Goal: Task Accomplishment & Management: Complete application form

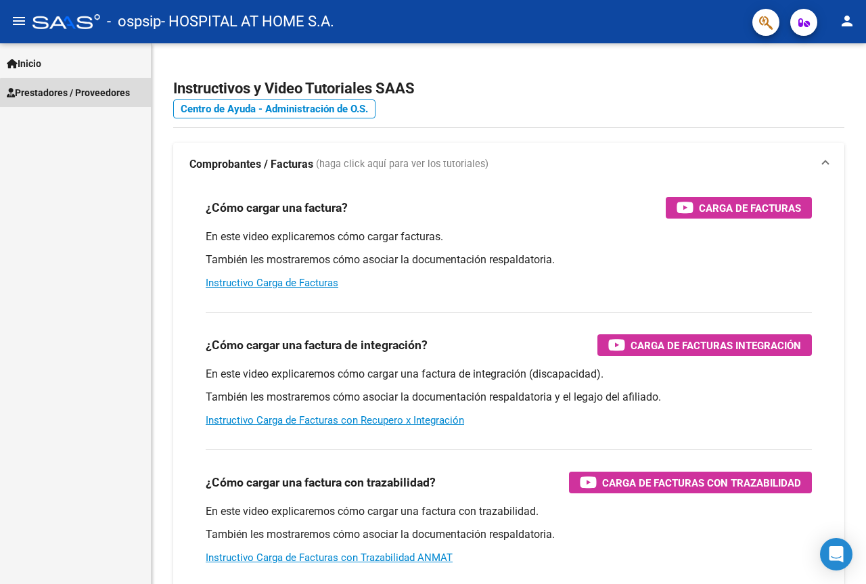
click at [82, 97] on span "Prestadores / Proveedores" at bounding box center [68, 92] width 123 height 15
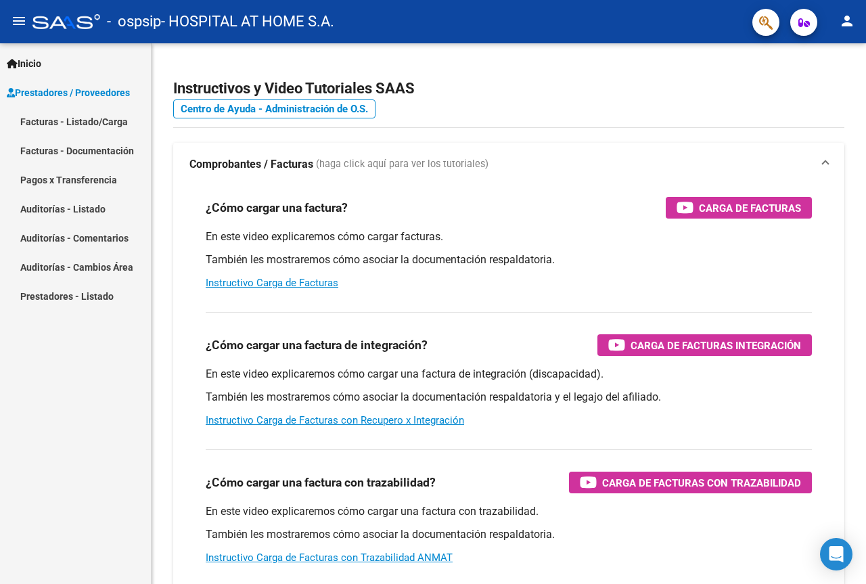
click at [91, 153] on link "Facturas - Documentación" at bounding box center [75, 150] width 151 height 29
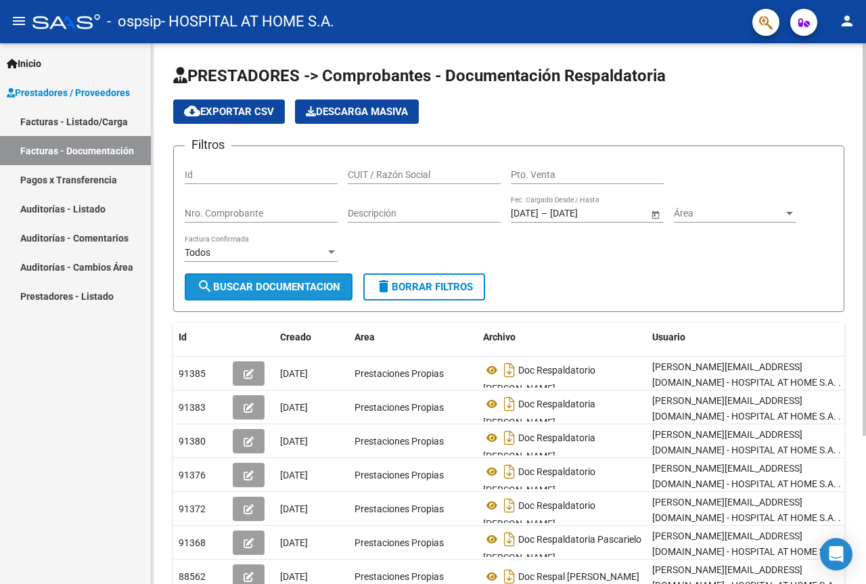
click at [279, 283] on span "search Buscar Documentacion" at bounding box center [268, 287] width 143 height 12
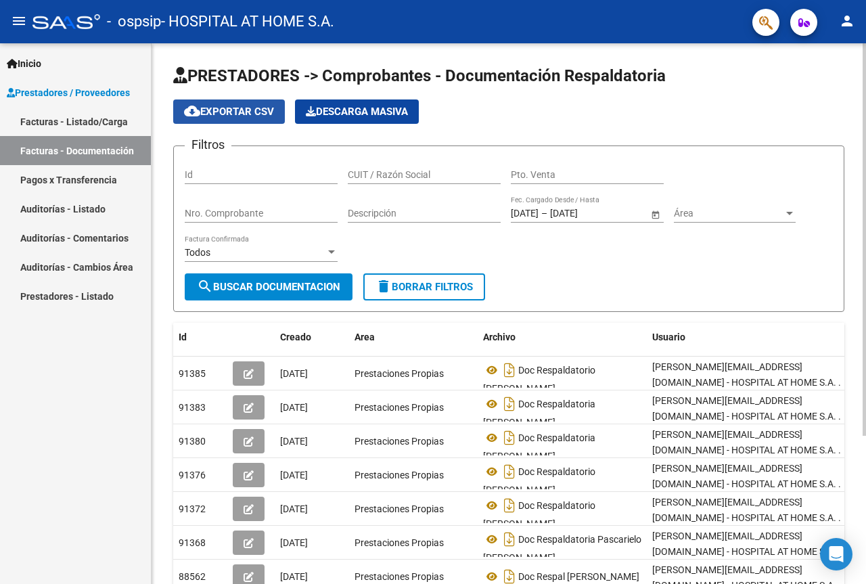
click at [242, 106] on span "cloud_download Exportar CSV" at bounding box center [229, 112] width 90 height 12
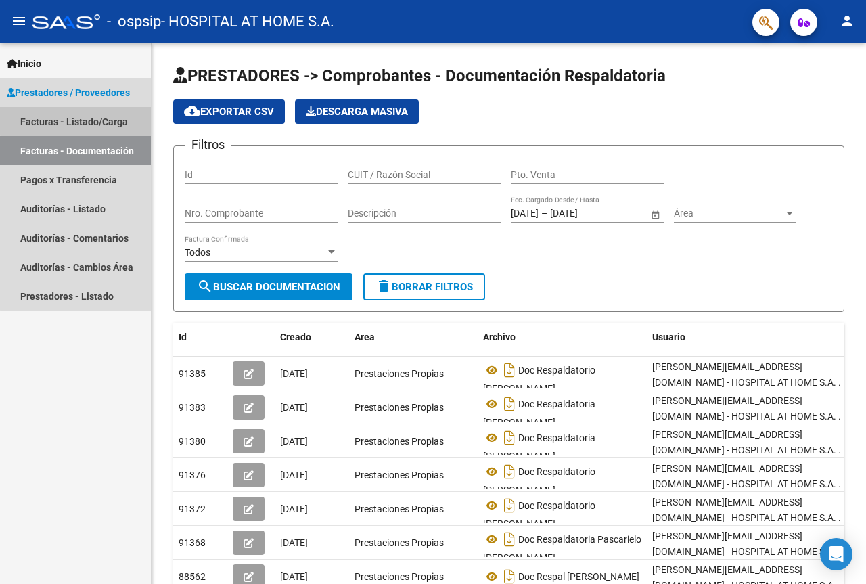
click at [87, 116] on link "Facturas - Listado/Carga" at bounding box center [75, 121] width 151 height 29
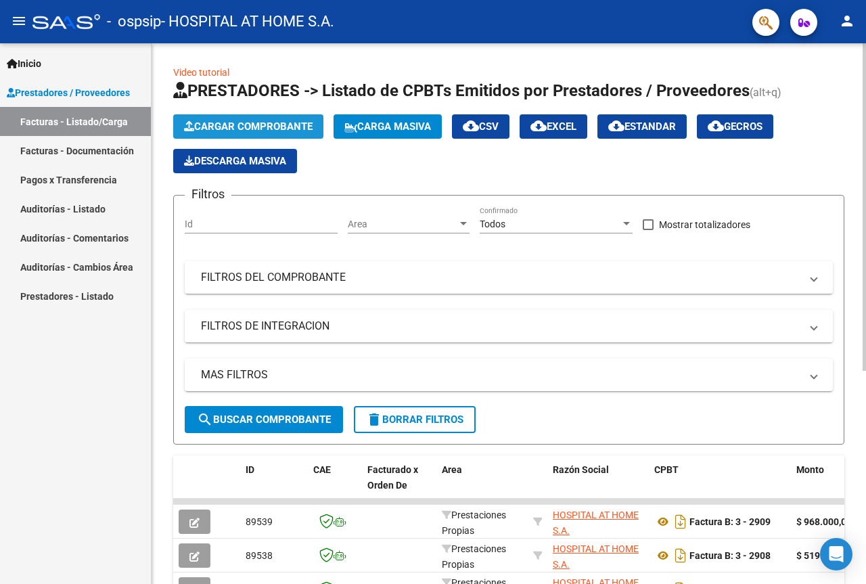
click at [233, 119] on button "Cargar Comprobante" at bounding box center [248, 126] width 150 height 24
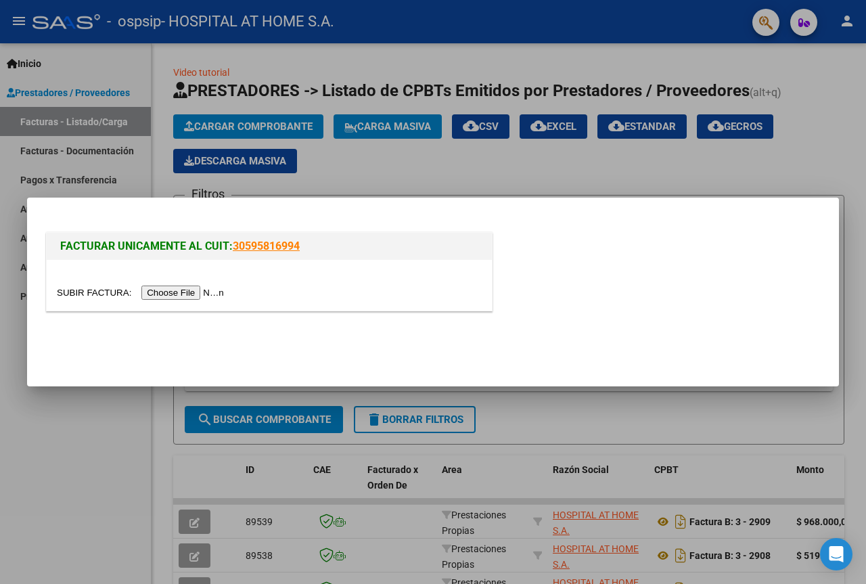
click at [206, 290] on input "file" at bounding box center [142, 293] width 171 height 14
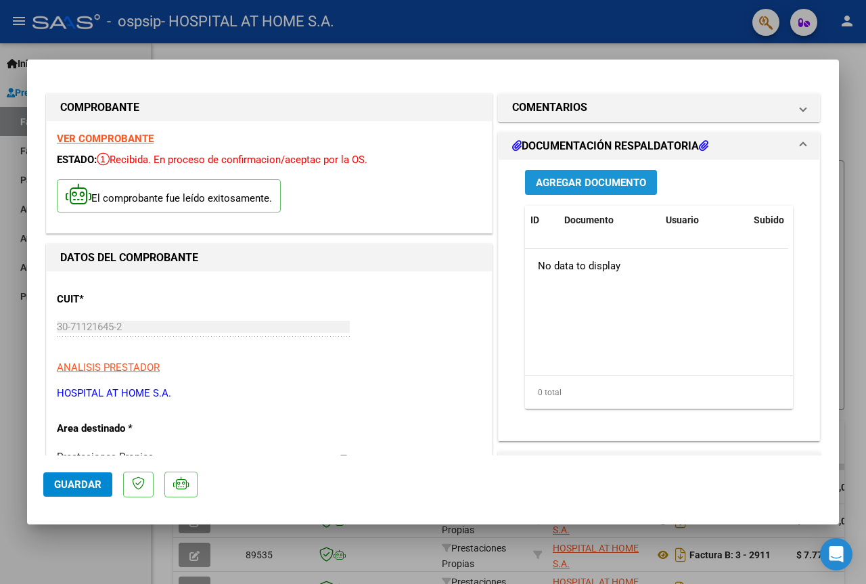
click at [564, 179] on span "Agregar Documento" at bounding box center [591, 183] width 110 height 12
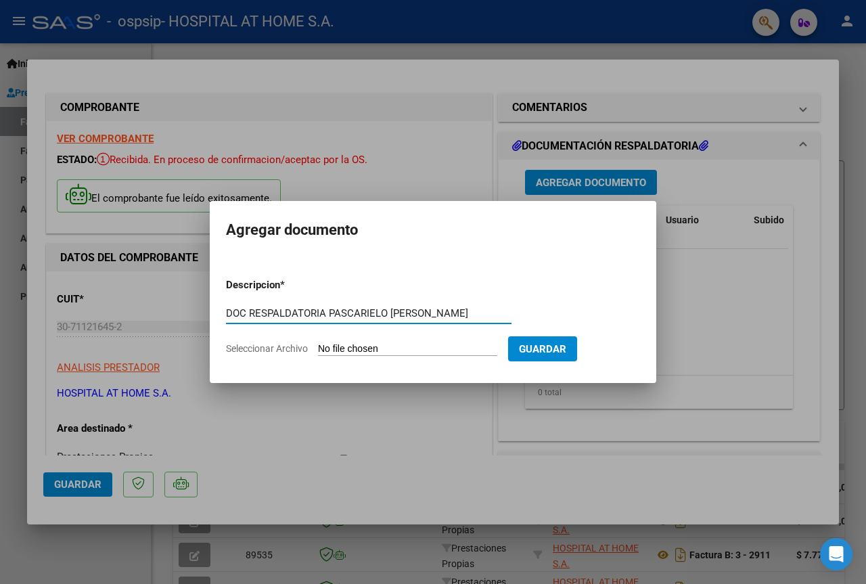
type input "DOC RESPALDATORIA PASCARIELO [PERSON_NAME]"
click at [378, 347] on input "Seleccionar Archivo" at bounding box center [407, 349] width 179 height 13
type input "C:\fakepath\DOC RESPALDATORIO PASCARIELO [PERSON_NAME].pdf"
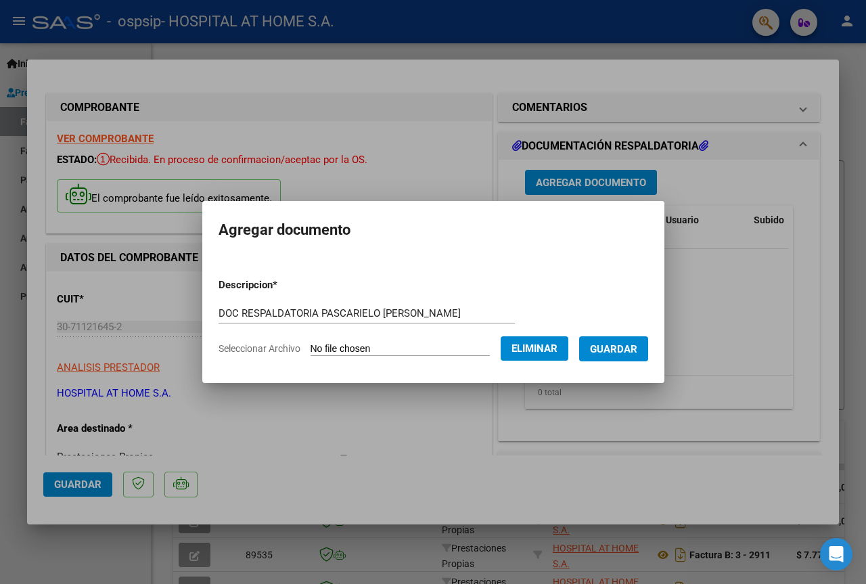
click at [625, 348] on span "Guardar" at bounding box center [613, 349] width 47 height 12
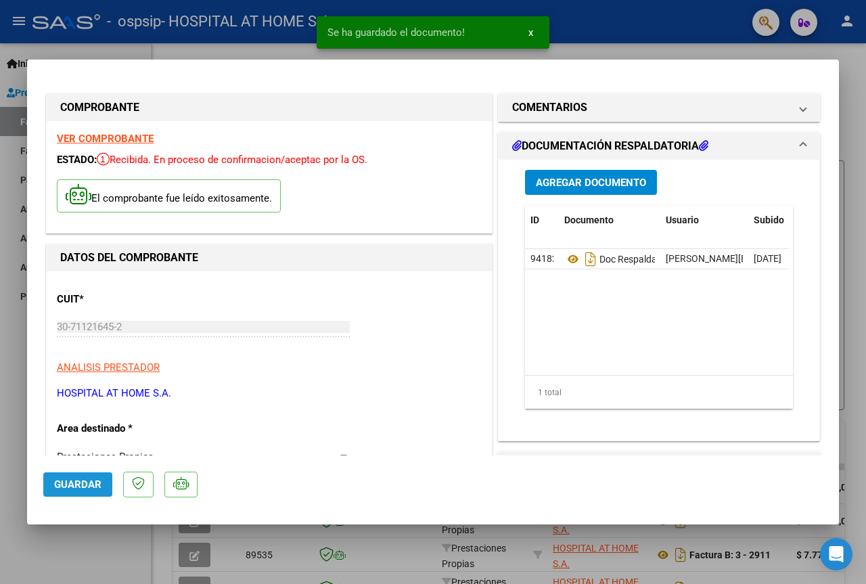
click at [70, 485] on span "Guardar" at bounding box center [77, 485] width 47 height 12
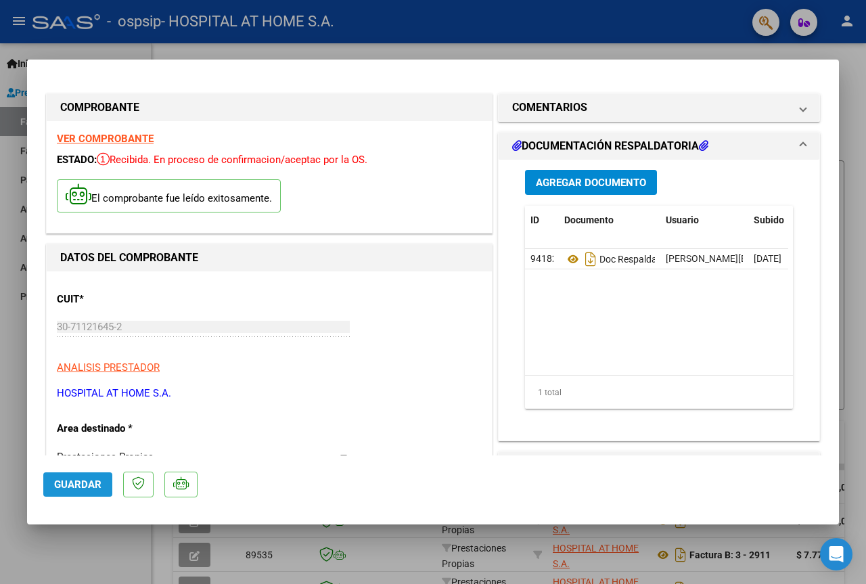
click at [72, 482] on span "Guardar" at bounding box center [77, 485] width 47 height 12
click at [81, 483] on span "Guardar" at bounding box center [77, 485] width 47 height 12
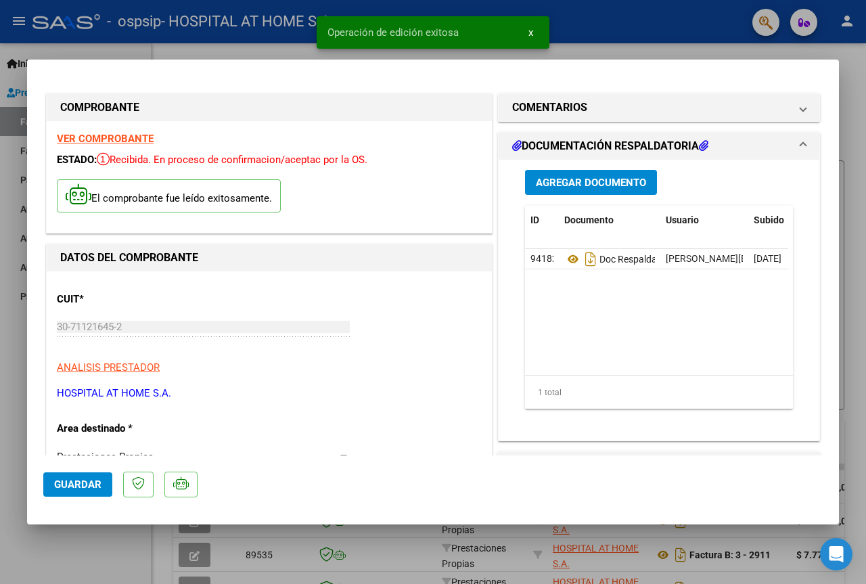
click at [613, 39] on div at bounding box center [433, 292] width 866 height 584
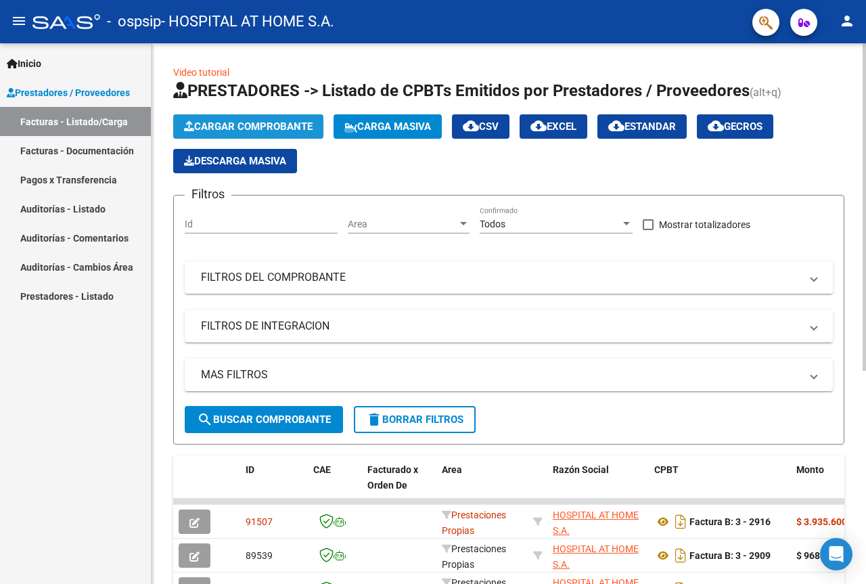
click at [261, 121] on span "Cargar Comprobante" at bounding box center [248, 126] width 129 height 12
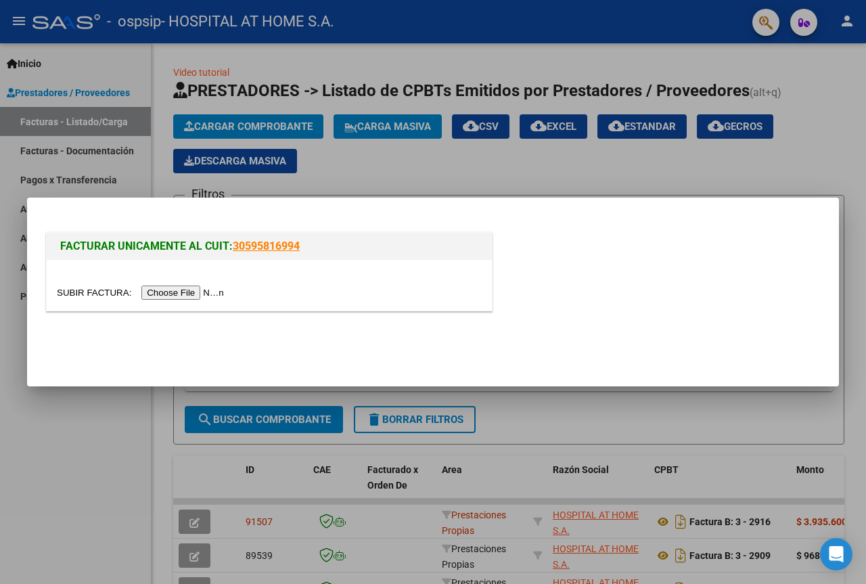
click at [200, 291] on input "file" at bounding box center [142, 293] width 171 height 14
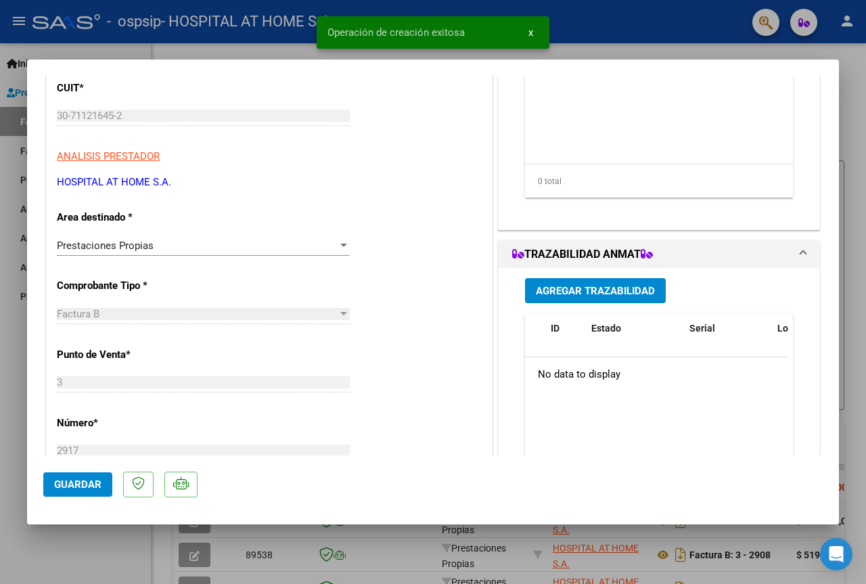
scroll to position [271, 0]
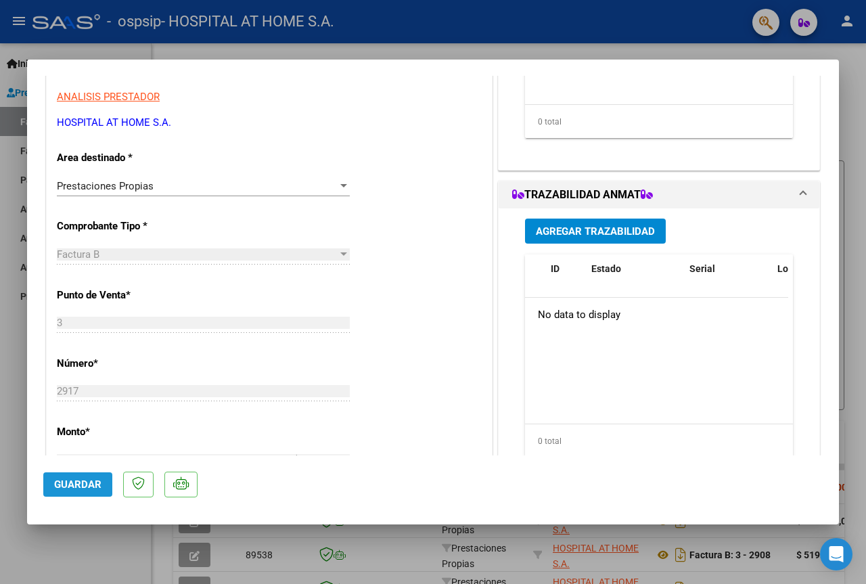
click at [73, 487] on span "Guardar" at bounding box center [77, 485] width 47 height 12
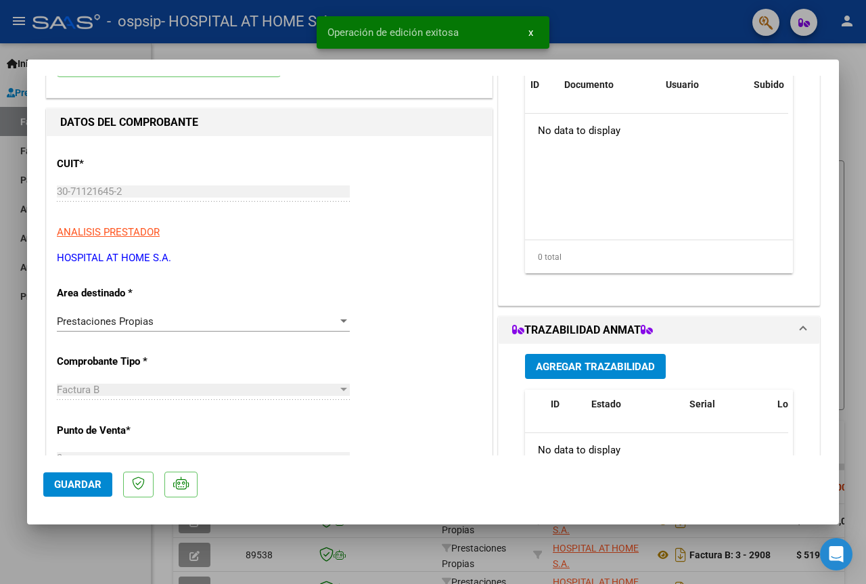
scroll to position [0, 0]
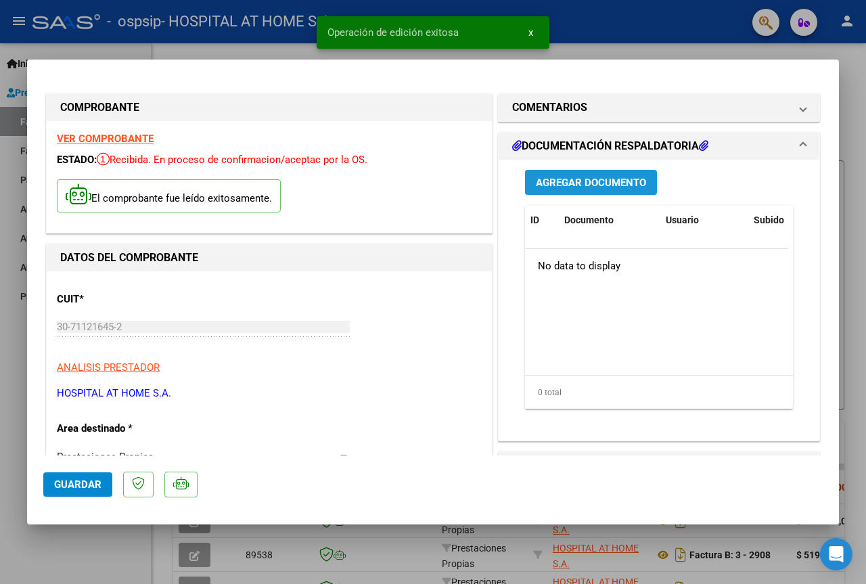
click at [604, 183] on span "Agregar Documento" at bounding box center [591, 183] width 110 height 12
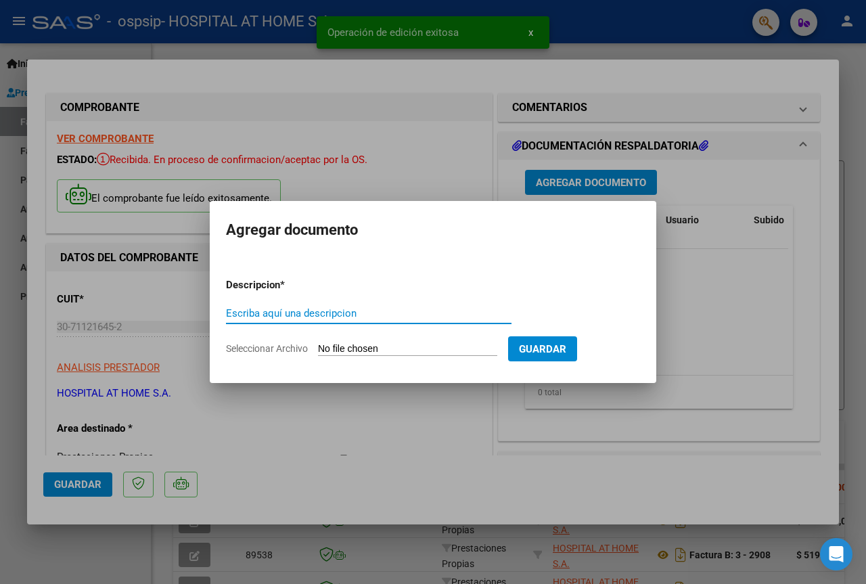
click at [319, 313] on input "Escriba aquí una descripcion" at bounding box center [369, 313] width 286 height 12
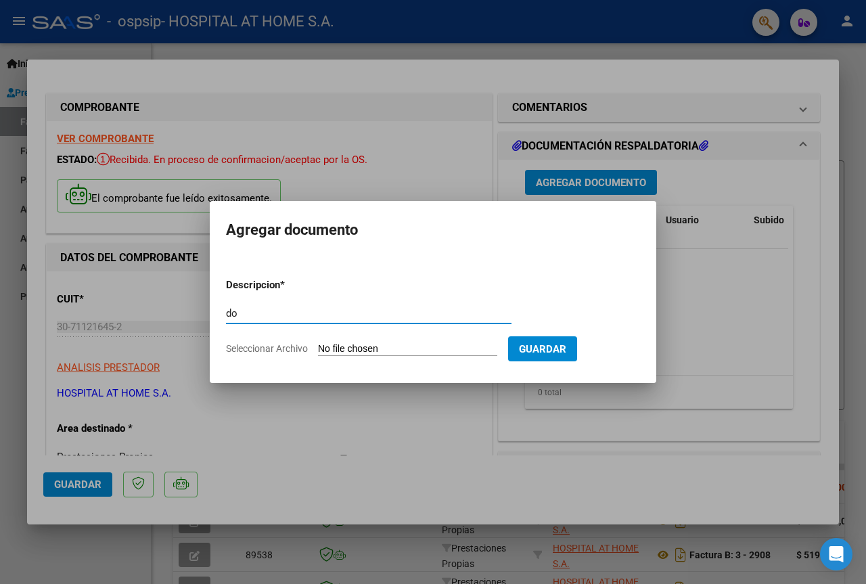
type input "d"
type input "a"
type input "DOC RESPALDATORIA [PERSON_NAME]"
click at [394, 355] on input "Seleccionar Archivo" at bounding box center [407, 349] width 179 height 13
type input "C:\fakepath\DOC RESPALDATORIO [PERSON_NAME] .pdf"
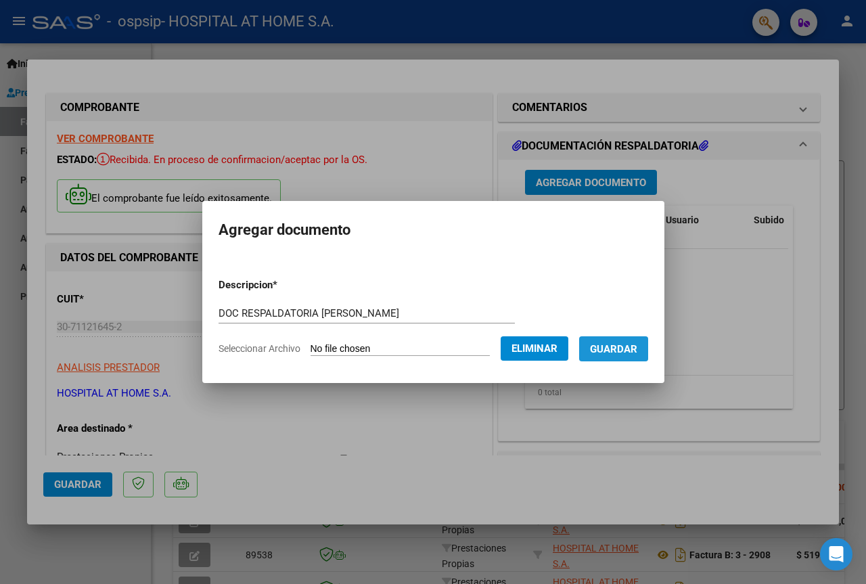
click at [628, 343] on span "Guardar" at bounding box center [613, 349] width 47 height 12
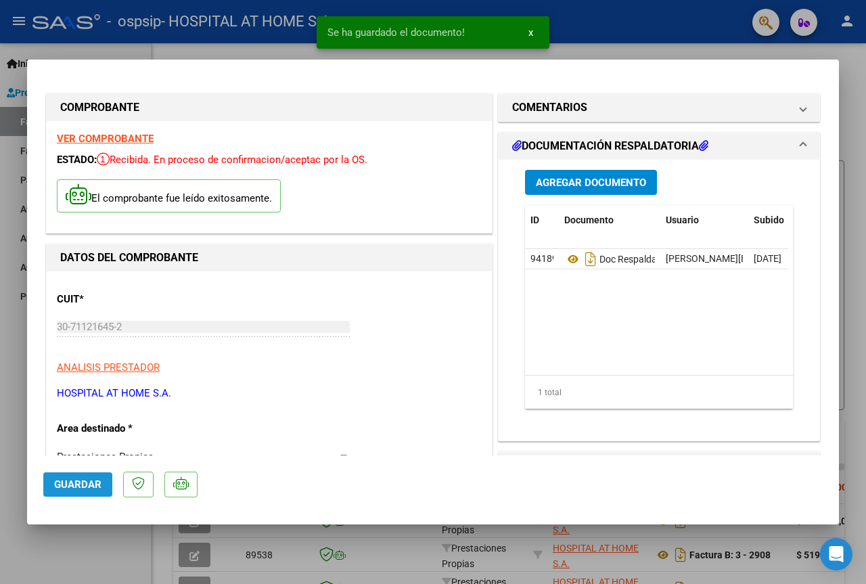
click at [83, 482] on span "Guardar" at bounding box center [77, 485] width 47 height 12
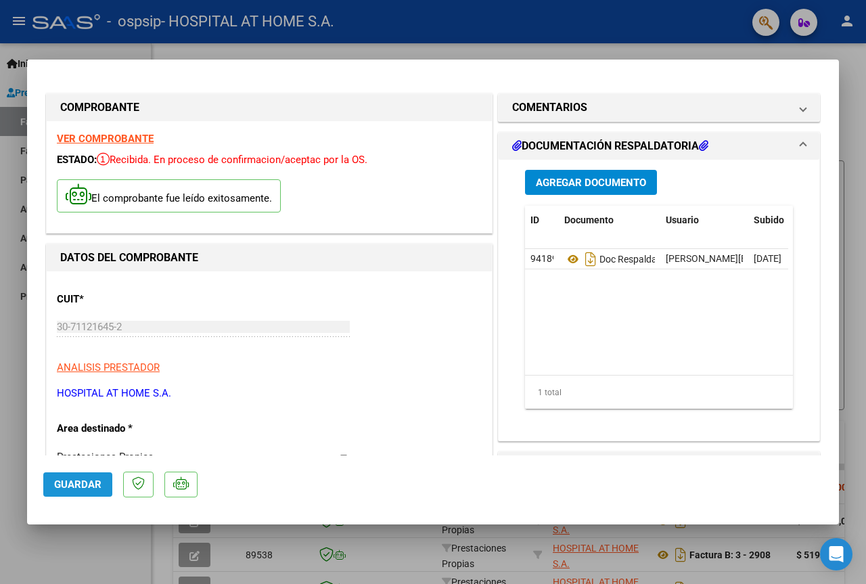
click at [80, 486] on span "Guardar" at bounding box center [77, 485] width 47 height 12
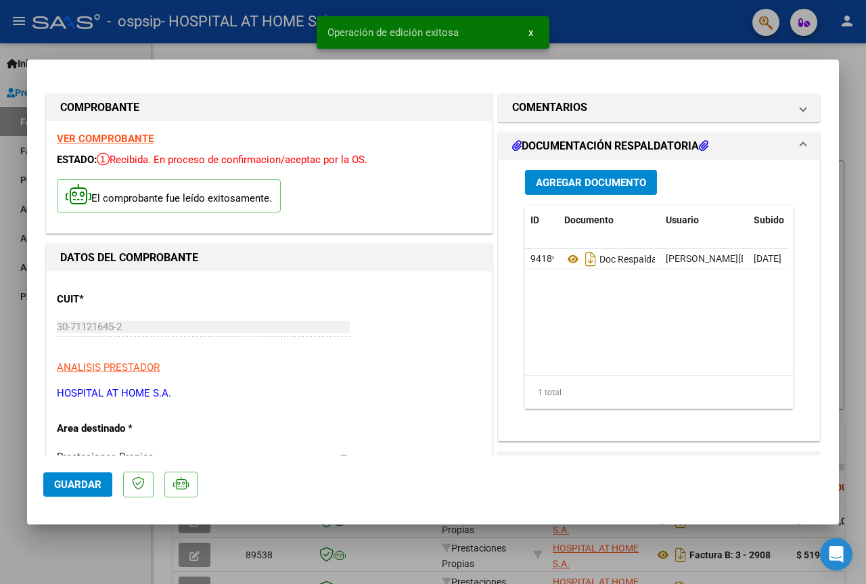
click at [615, 30] on div at bounding box center [433, 292] width 866 height 584
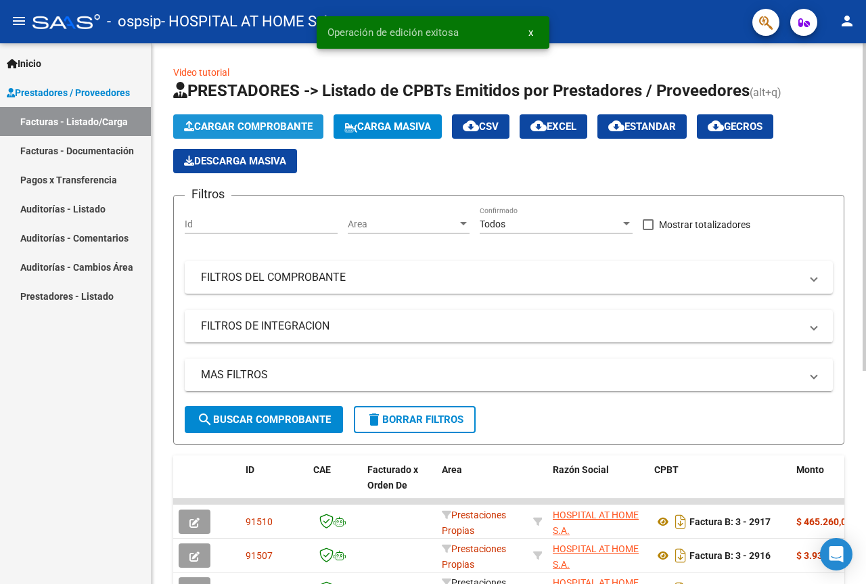
click at [293, 126] on span "Cargar Comprobante" at bounding box center [248, 126] width 129 height 12
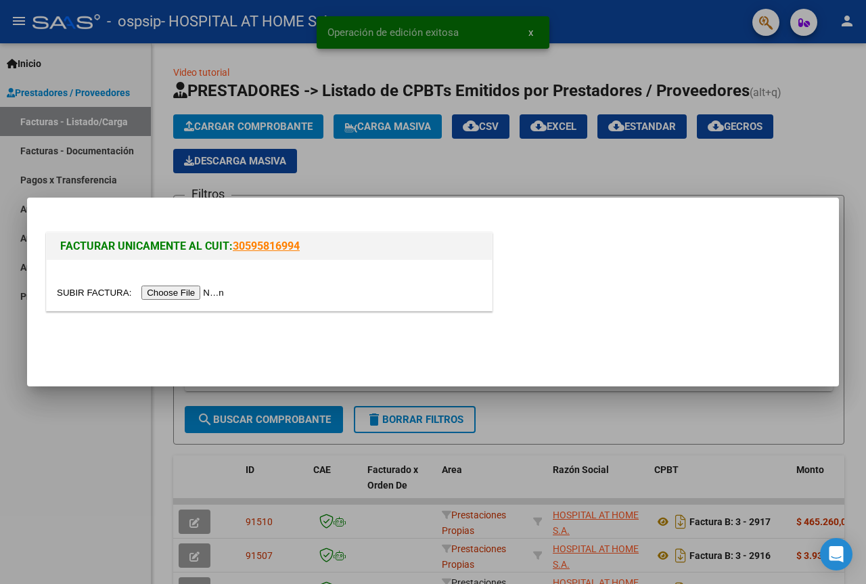
click at [198, 290] on input "file" at bounding box center [142, 293] width 171 height 14
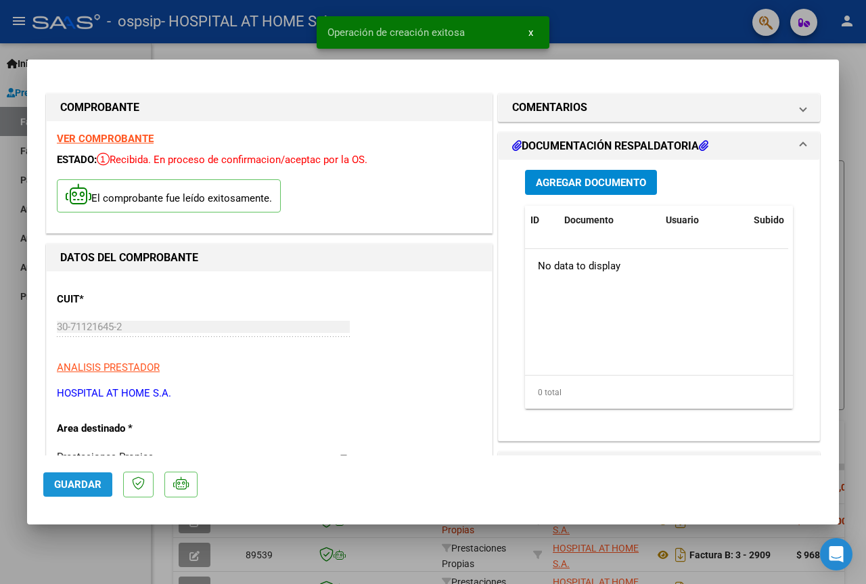
click at [71, 483] on span "Guardar" at bounding box center [77, 485] width 47 height 12
click at [573, 182] on span "Agregar Documento" at bounding box center [591, 183] width 110 height 12
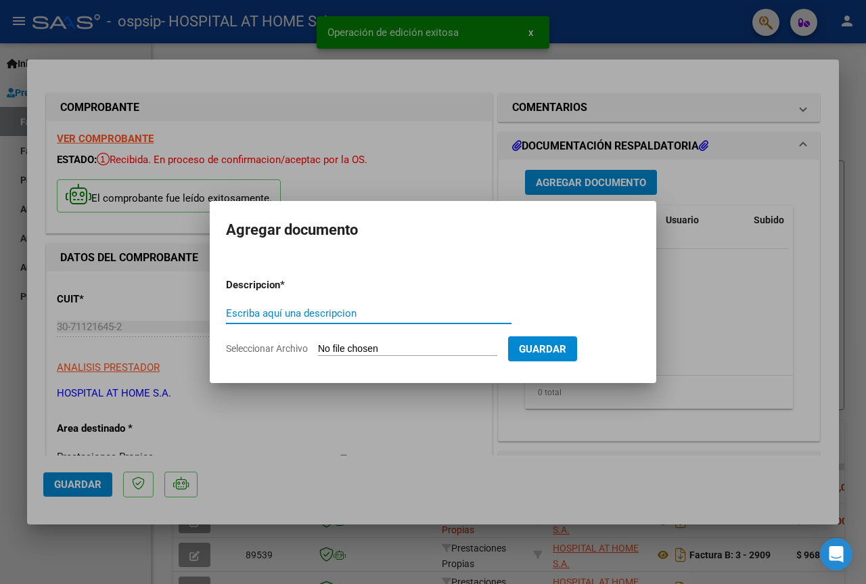
click at [333, 315] on input "Escriba aquí una descripcion" at bounding box center [369, 313] width 286 height 12
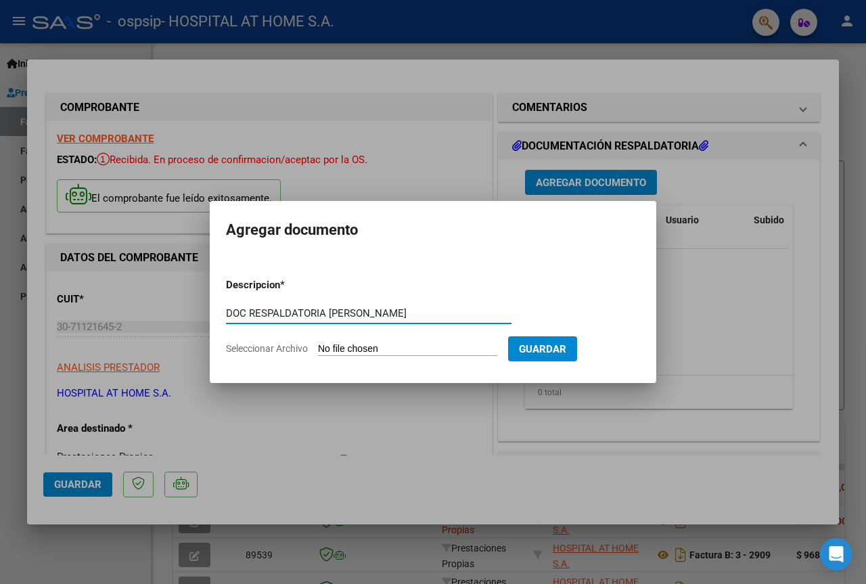
type input "DOC RESPALDATORIA [PERSON_NAME]"
click at [418, 344] on input "Seleccionar Archivo" at bounding box center [407, 349] width 179 height 13
type input "C:\fakepath\DOC RESPALDATORIO [PERSON_NAME].pdf"
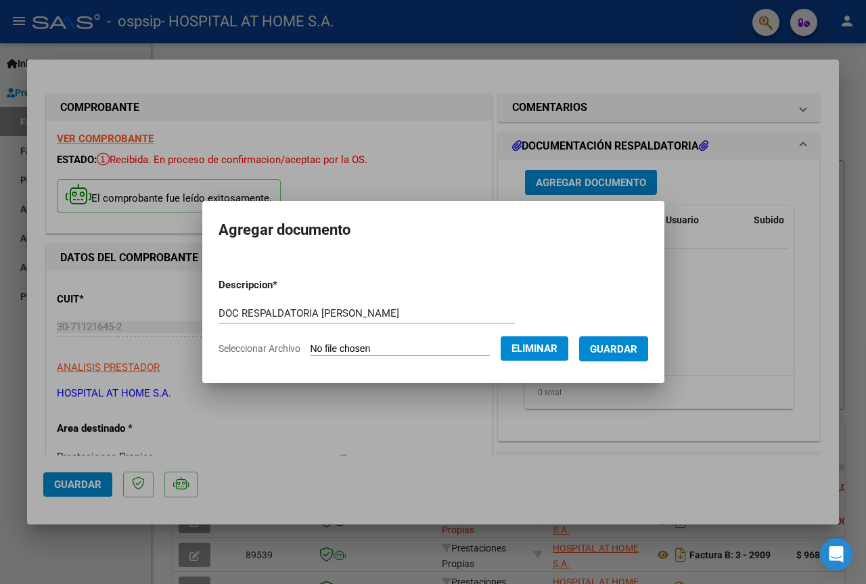
click at [616, 347] on span "Guardar" at bounding box center [613, 349] width 47 height 12
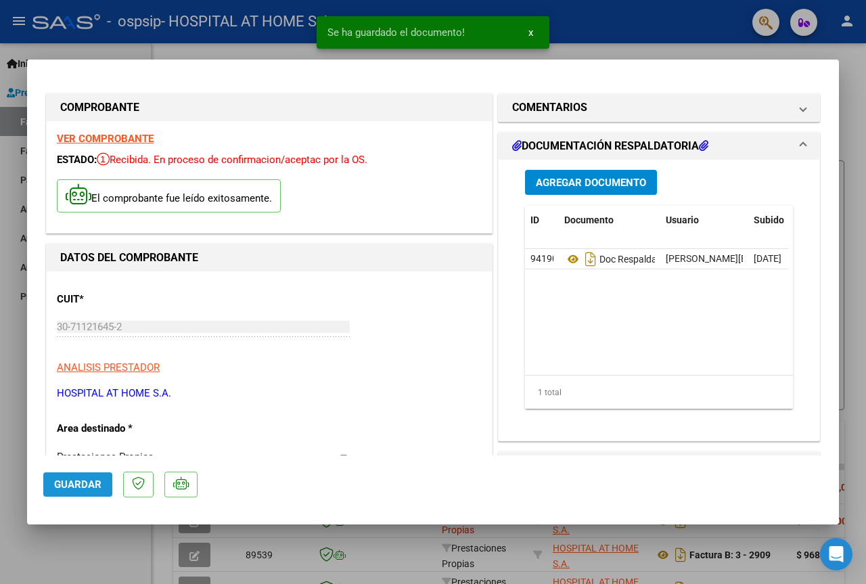
click at [79, 479] on span "Guardar" at bounding box center [77, 485] width 47 height 12
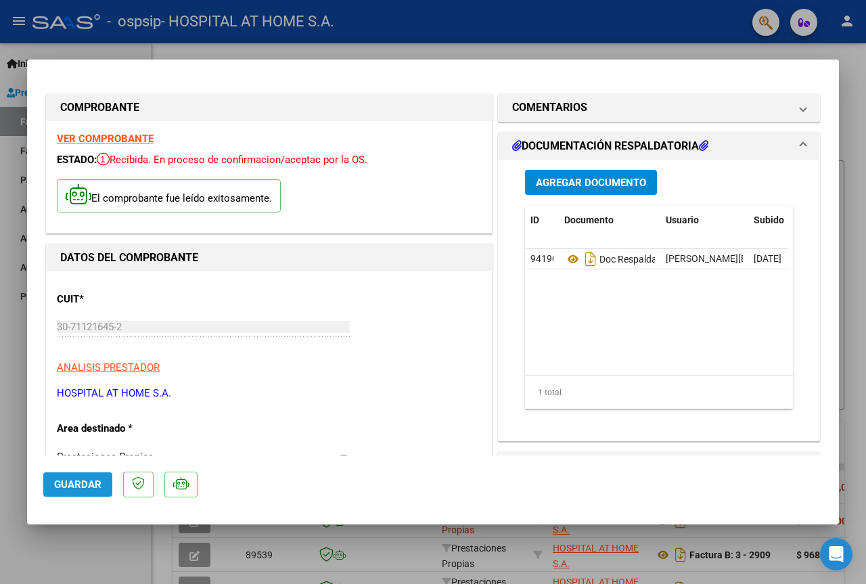
click at [90, 476] on button "Guardar" at bounding box center [77, 484] width 69 height 24
click at [87, 481] on span "Guardar" at bounding box center [77, 485] width 47 height 12
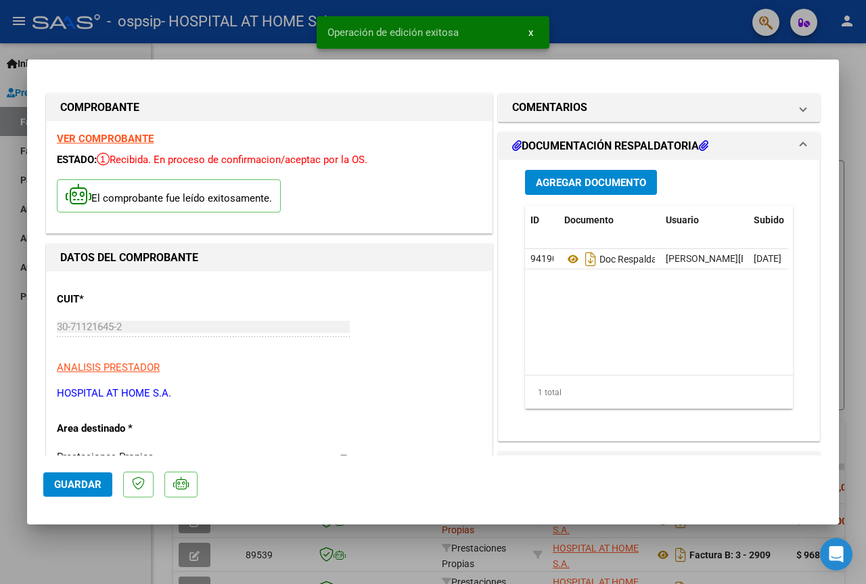
click at [594, 26] on div at bounding box center [433, 292] width 866 height 584
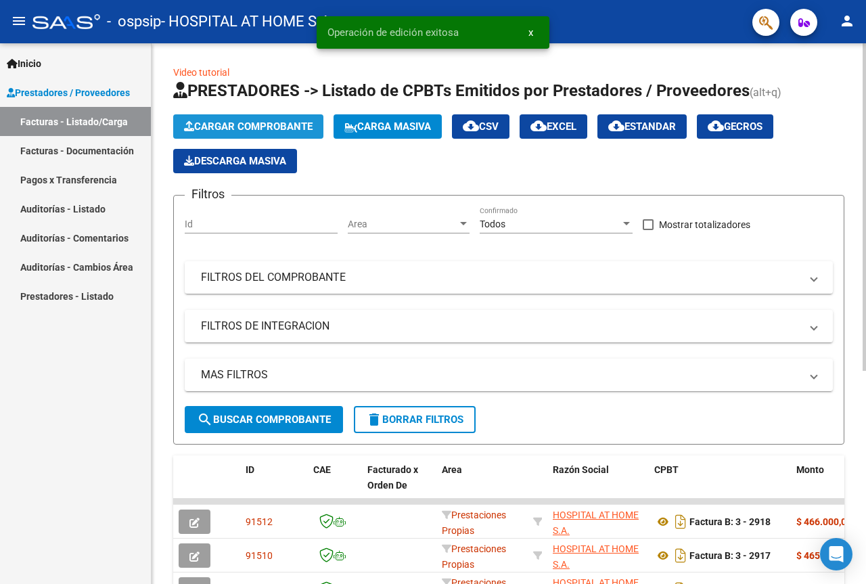
click at [243, 117] on button "Cargar Comprobante" at bounding box center [248, 126] width 150 height 24
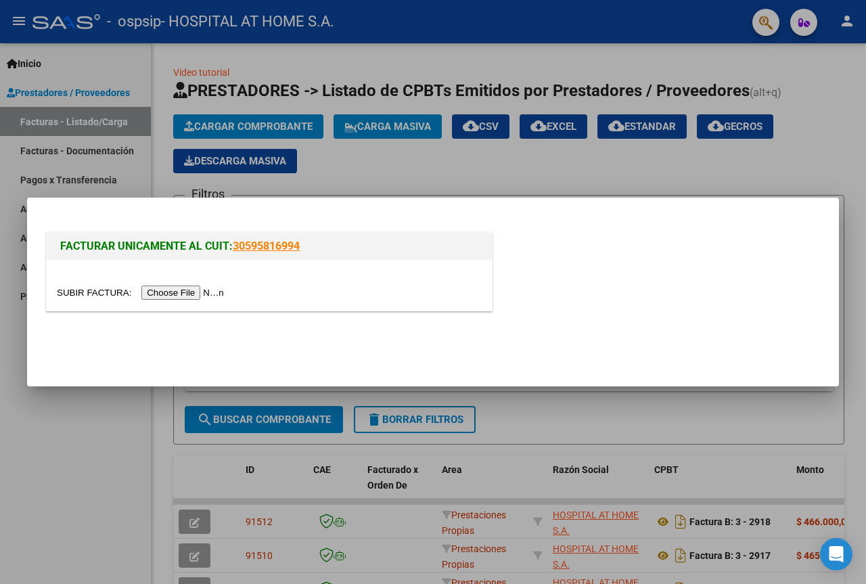
click at [204, 294] on input "file" at bounding box center [142, 293] width 171 height 14
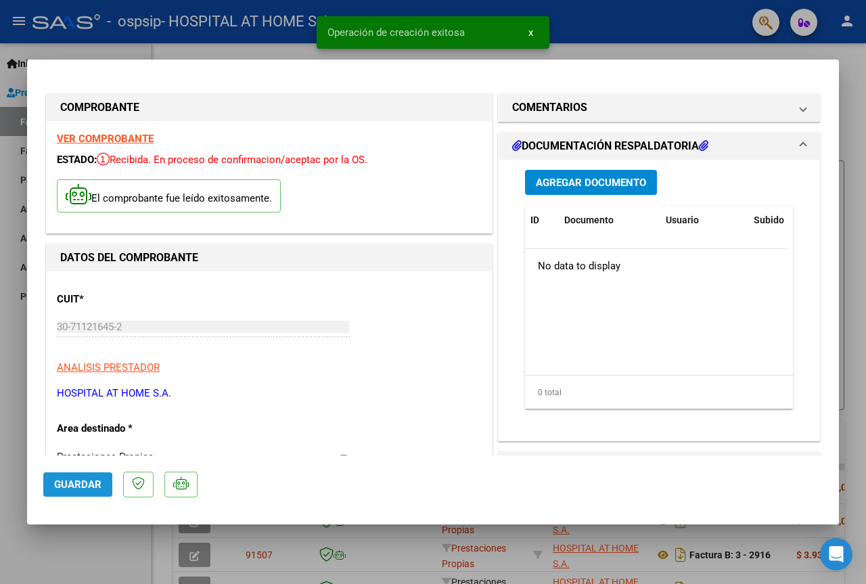
click at [81, 482] on span "Guardar" at bounding box center [77, 485] width 47 height 12
click at [566, 181] on span "Agregar Documento" at bounding box center [591, 183] width 110 height 12
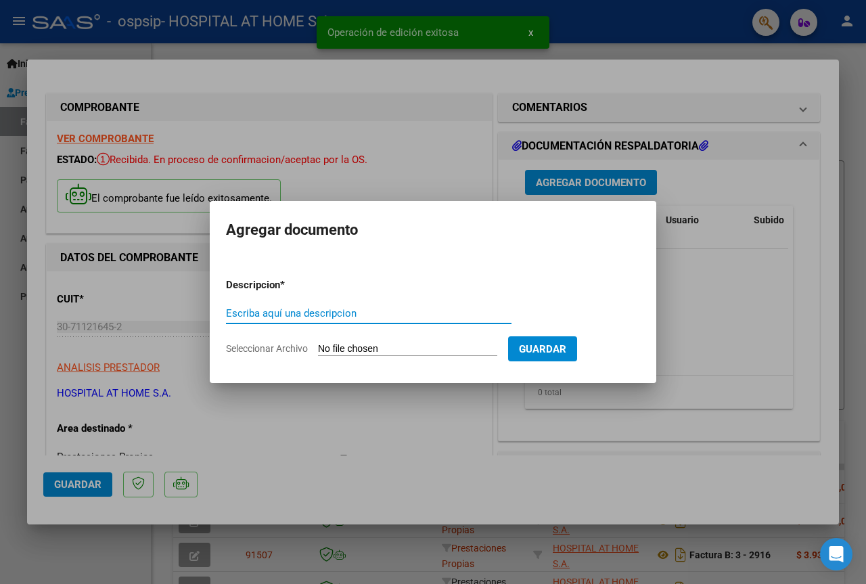
click at [318, 314] on input "Escriba aquí una descripcion" at bounding box center [369, 313] width 286 height 12
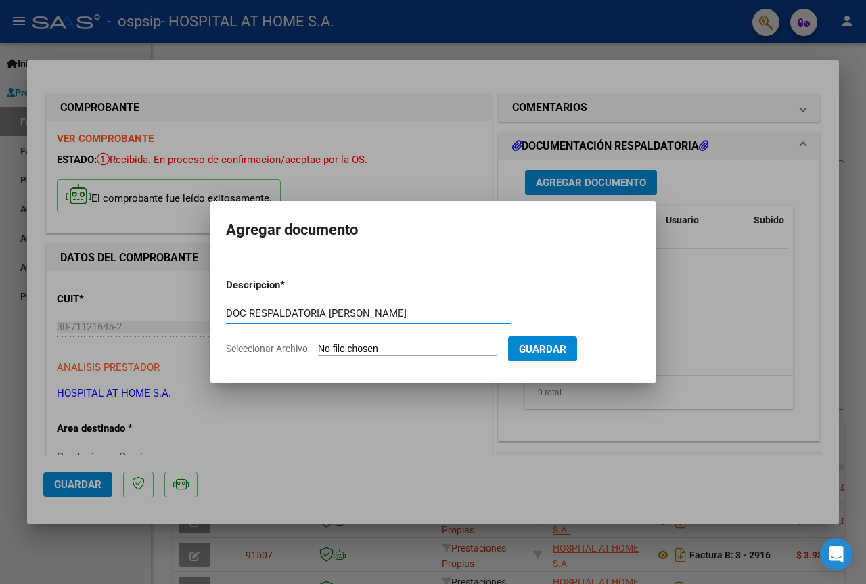
type input "DOC RESPALDATORIA [PERSON_NAME]"
click at [401, 345] on input "Seleccionar Archivo" at bounding box center [407, 349] width 179 height 13
type input "C:\fakepath\DOC RESPALDATORIO [PERSON_NAME].pdf"
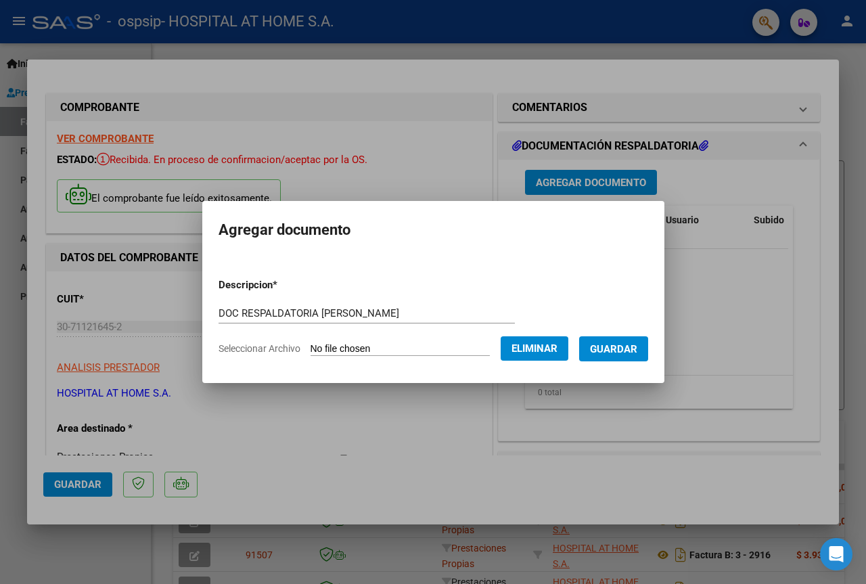
click at [624, 341] on button "Guardar" at bounding box center [613, 348] width 69 height 25
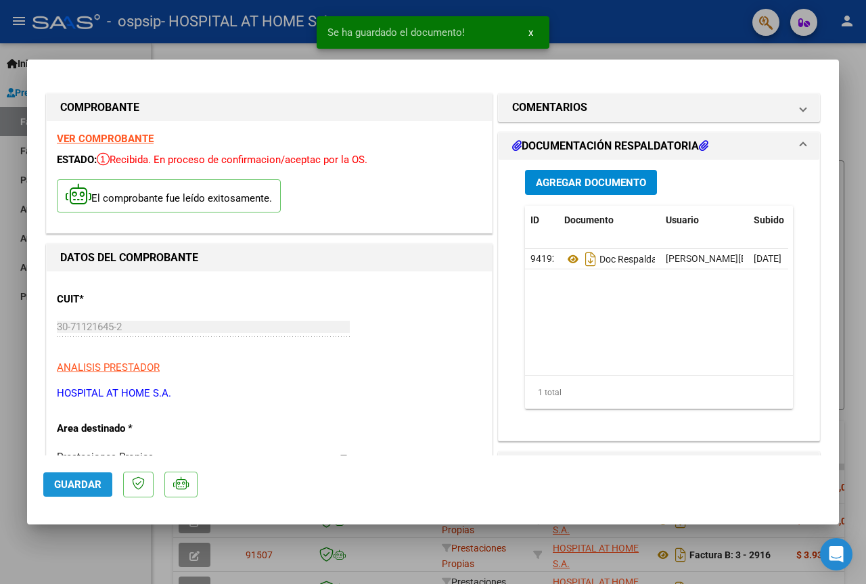
click at [68, 483] on span "Guardar" at bounding box center [77, 485] width 47 height 12
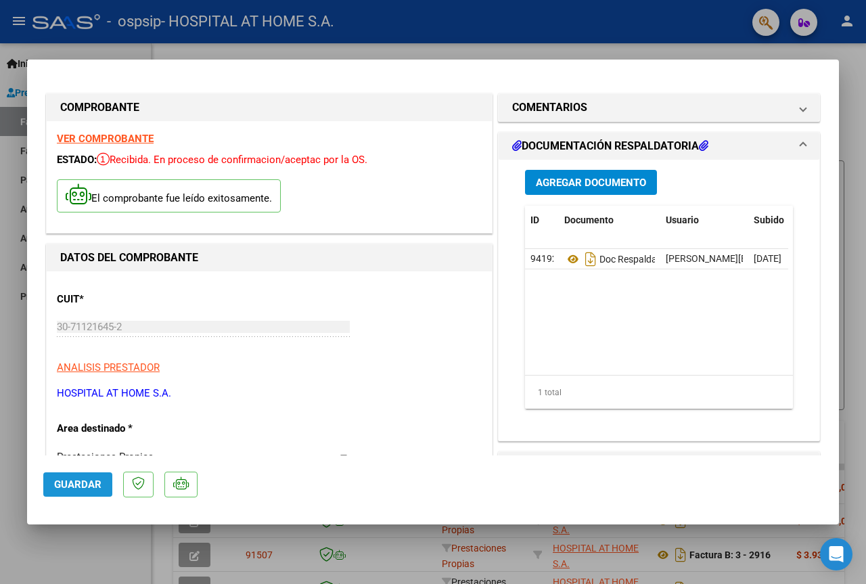
click at [73, 480] on span "Guardar" at bounding box center [77, 485] width 47 height 12
click at [458, 40] on div at bounding box center [433, 292] width 866 height 584
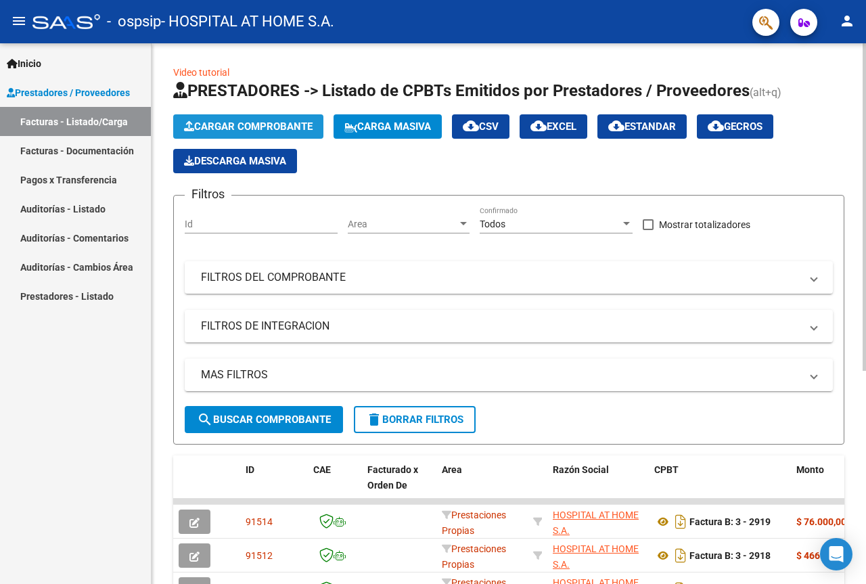
click at [244, 120] on span "Cargar Comprobante" at bounding box center [248, 126] width 129 height 12
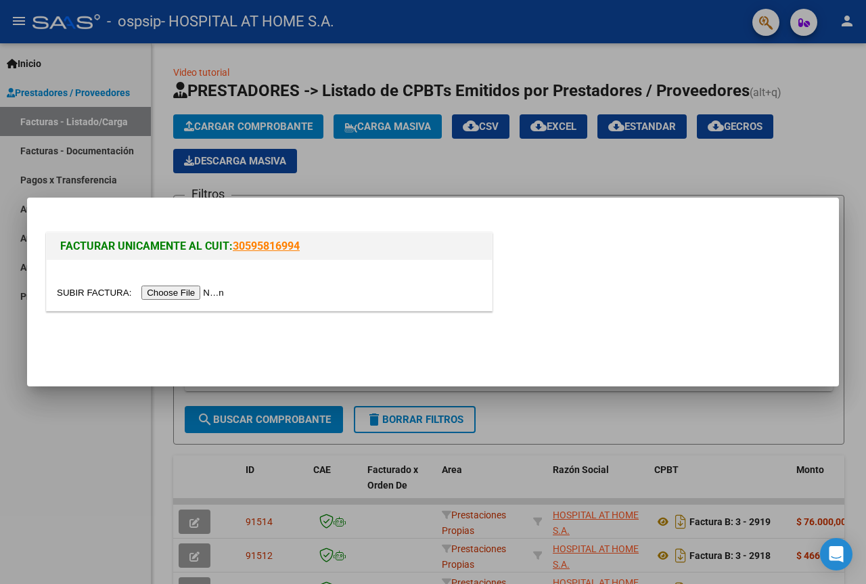
click at [193, 294] on input "file" at bounding box center [142, 293] width 171 height 14
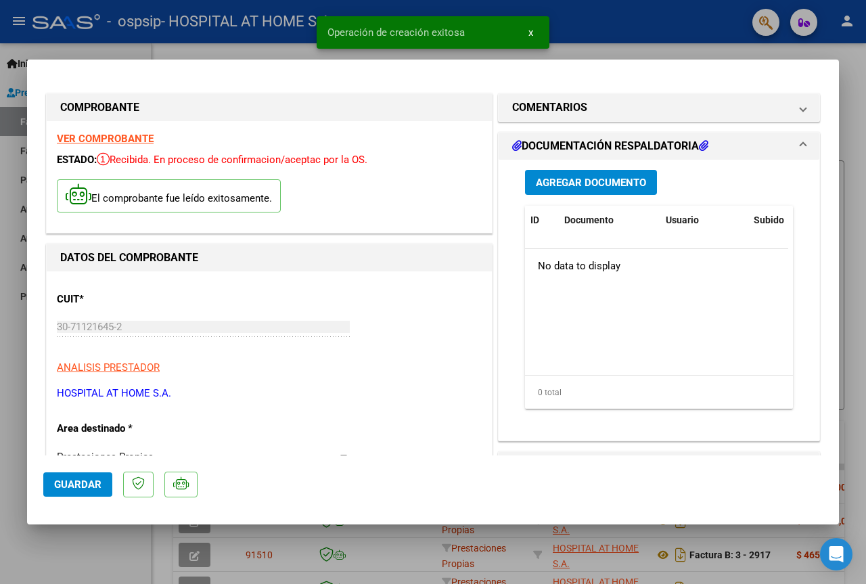
click at [89, 477] on button "Guardar" at bounding box center [77, 484] width 69 height 24
click at [592, 183] on span "Agregar Documento" at bounding box center [591, 183] width 110 height 12
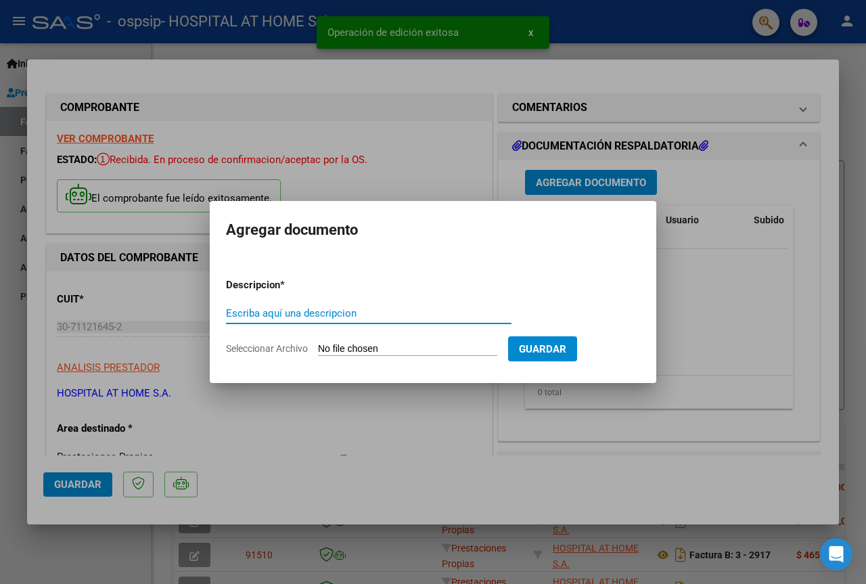
click at [321, 316] on input "Escriba aquí una descripcion" at bounding box center [369, 313] width 286 height 12
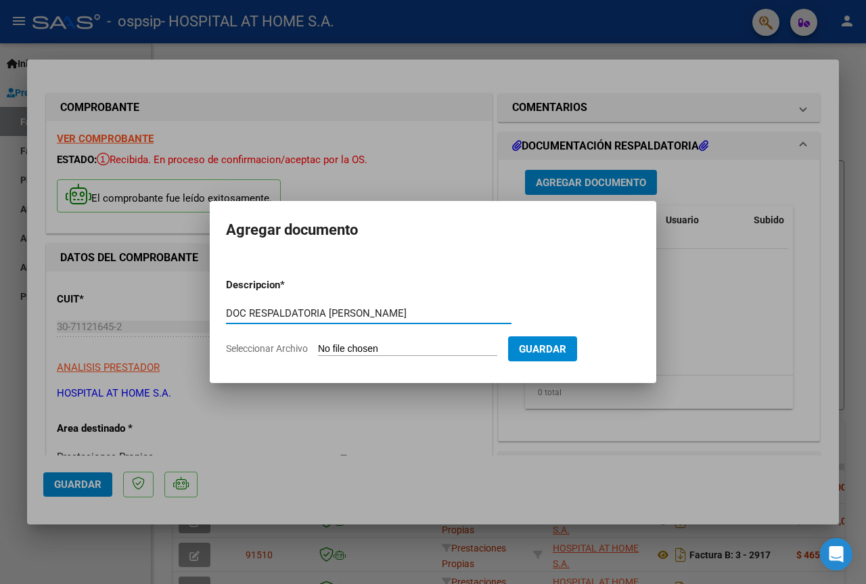
type input "DOC RESPALDATORIA [PERSON_NAME]"
click at [380, 345] on input "Seleccionar Archivo" at bounding box center [407, 349] width 179 height 13
type input "C:\fakepath\DOC RESPALDATORIO [PERSON_NAME].pdf"
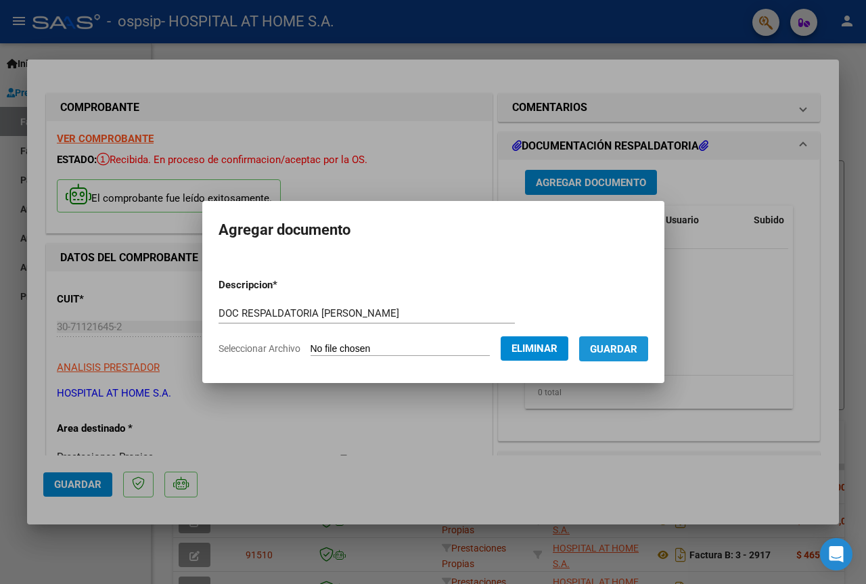
click at [621, 351] on span "Guardar" at bounding box center [613, 349] width 47 height 12
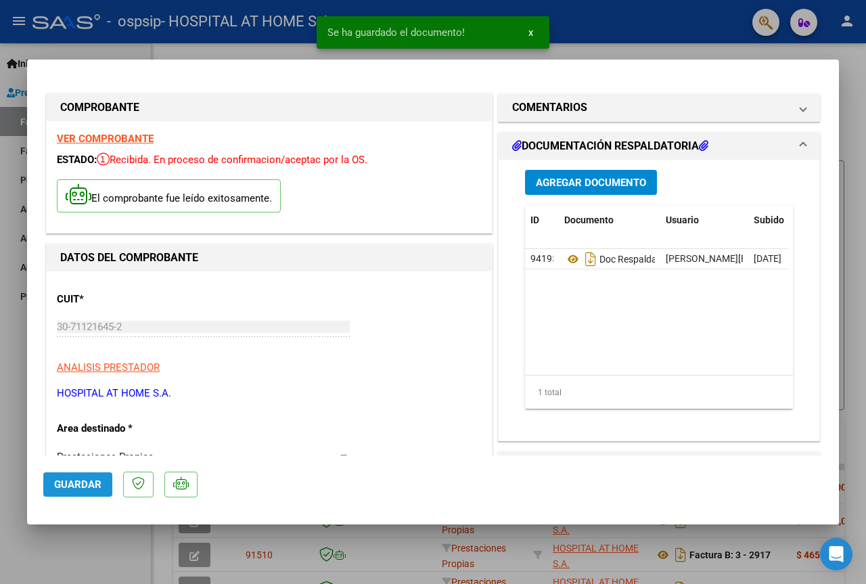
click at [83, 486] on span "Guardar" at bounding box center [77, 485] width 47 height 12
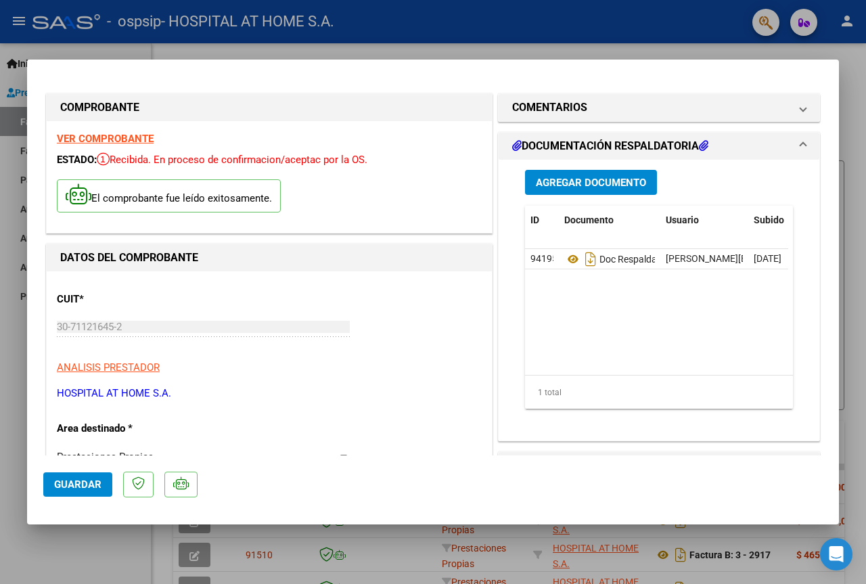
click at [76, 485] on span "Guardar" at bounding box center [77, 485] width 47 height 12
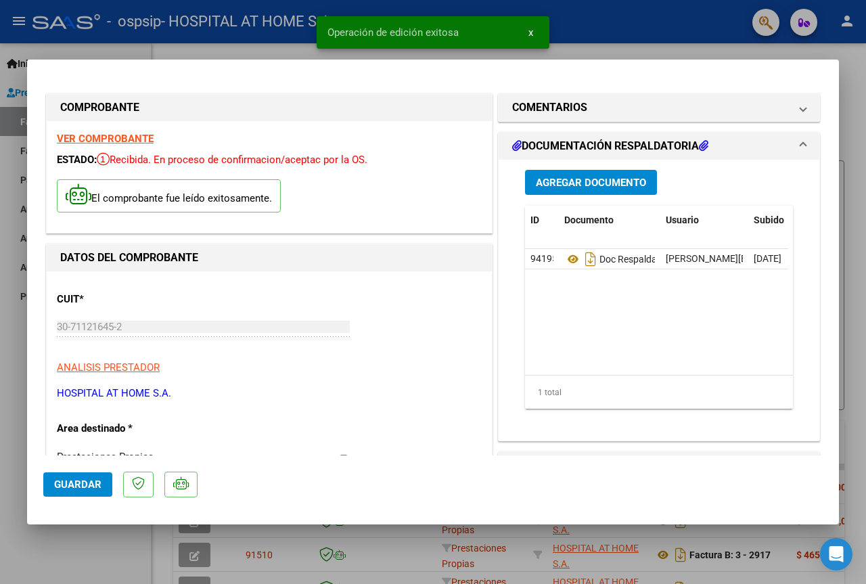
click at [379, 53] on div "Operación de edición exitosa x" at bounding box center [433, 32] width 265 height 65
click at [289, 48] on div at bounding box center [433, 292] width 866 height 584
type input "$ 0,00"
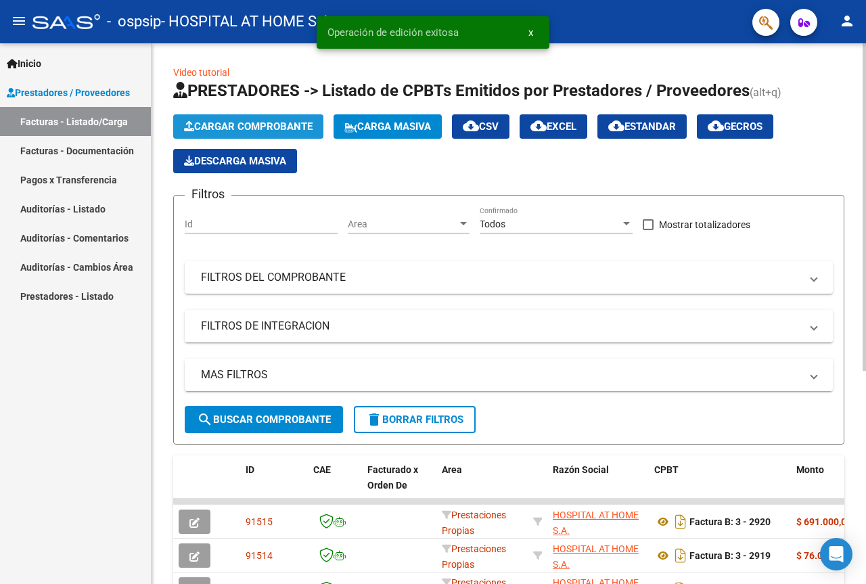
click at [275, 116] on button "Cargar Comprobante" at bounding box center [248, 126] width 150 height 24
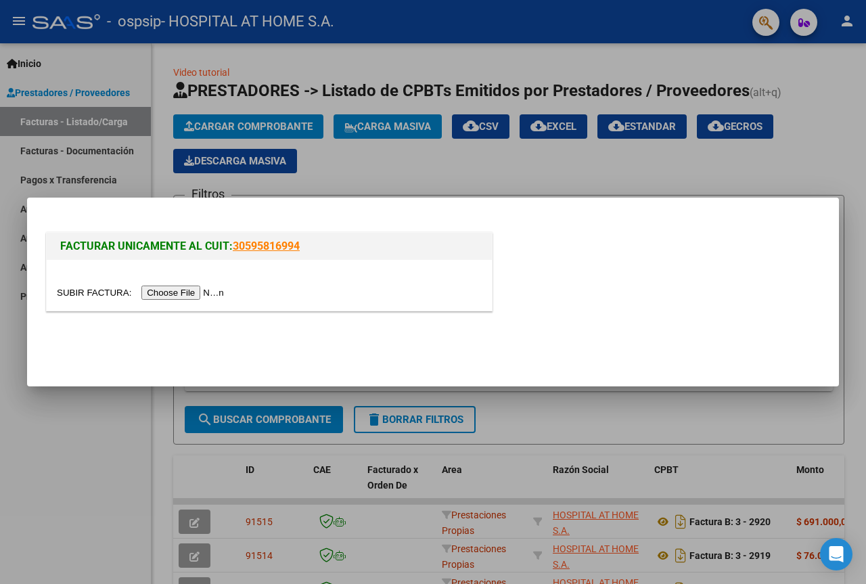
click at [196, 297] on input "file" at bounding box center [142, 293] width 171 height 14
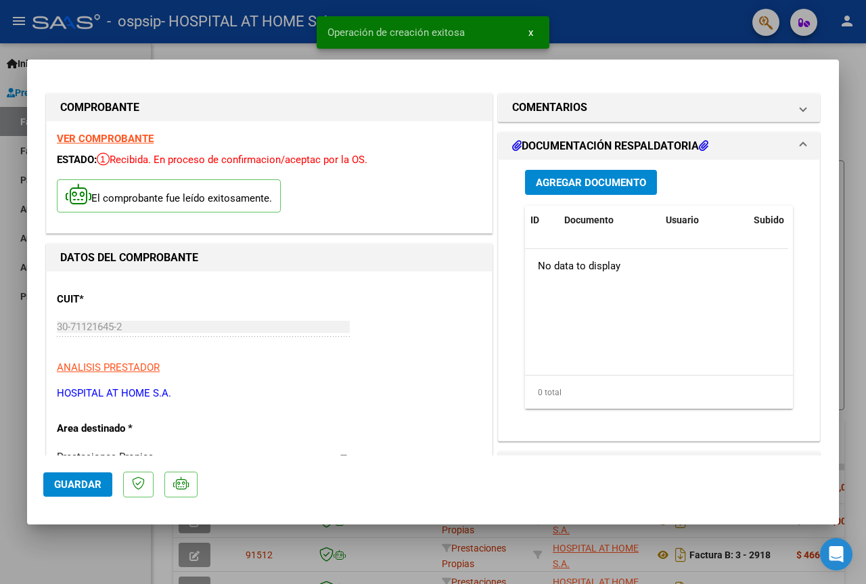
click at [83, 480] on span "Guardar" at bounding box center [77, 485] width 47 height 12
click at [549, 184] on span "Agregar Documento" at bounding box center [591, 183] width 110 height 12
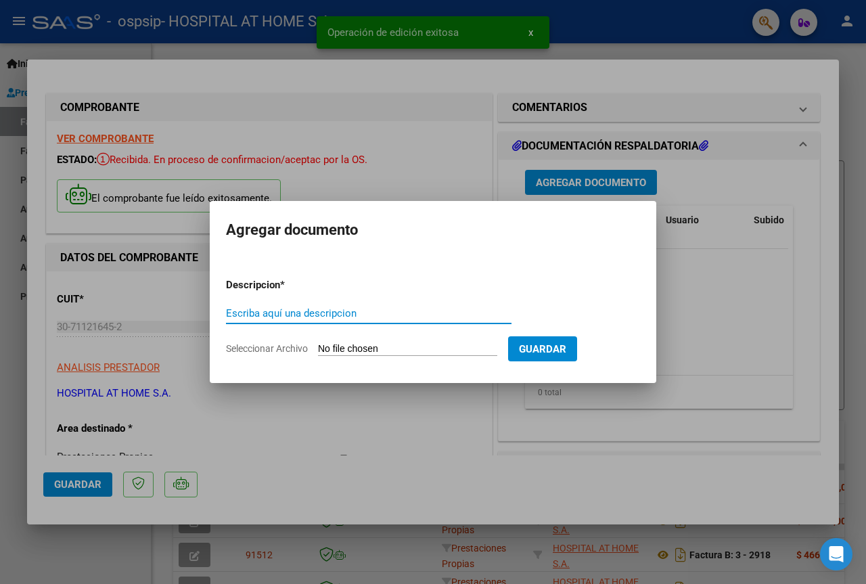
click at [316, 317] on input "Escriba aquí una descripcion" at bounding box center [369, 313] width 286 height 12
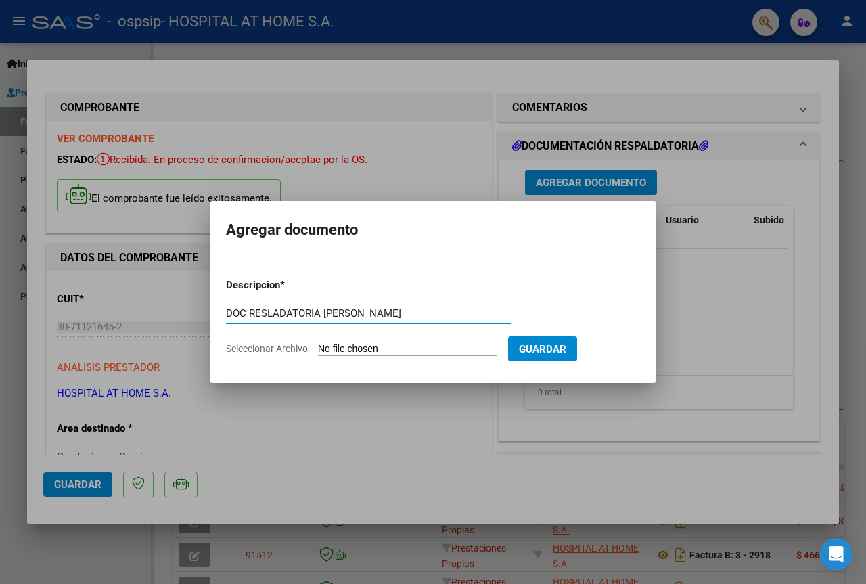
type input "DOC RESLADATORIA [PERSON_NAME]"
click at [403, 350] on input "Seleccionar Archivo" at bounding box center [407, 349] width 179 height 13
type input "C:\fakepath\DOC RESPALDATORIO [PERSON_NAME].pdf"
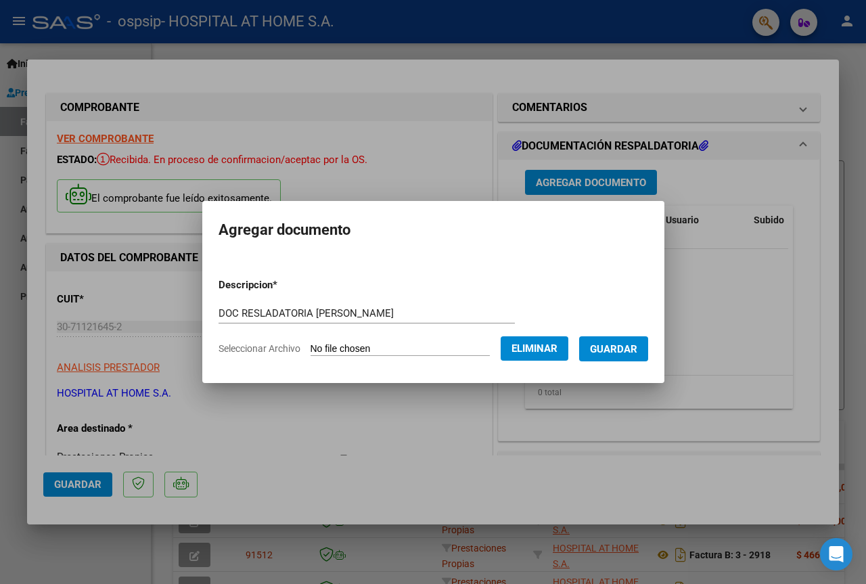
click at [612, 348] on span "Guardar" at bounding box center [613, 349] width 47 height 12
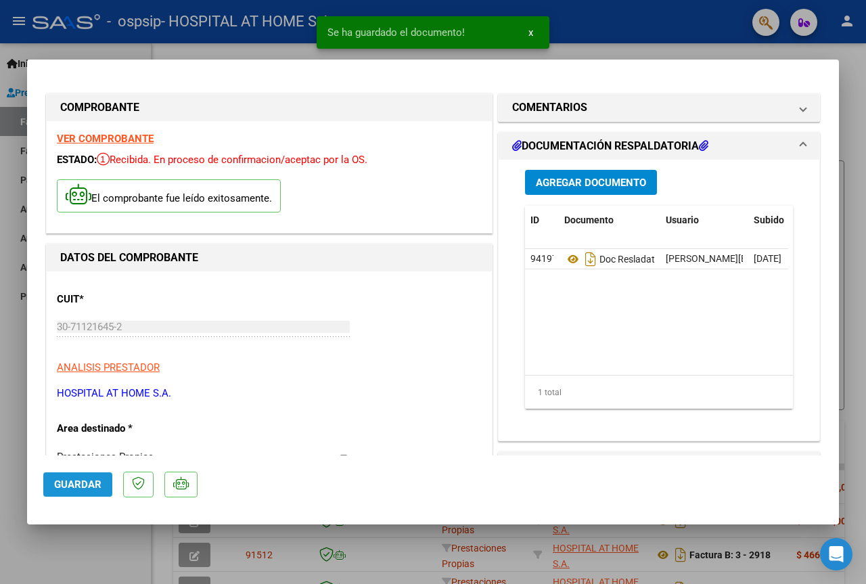
click at [69, 477] on button "Guardar" at bounding box center [77, 484] width 69 height 24
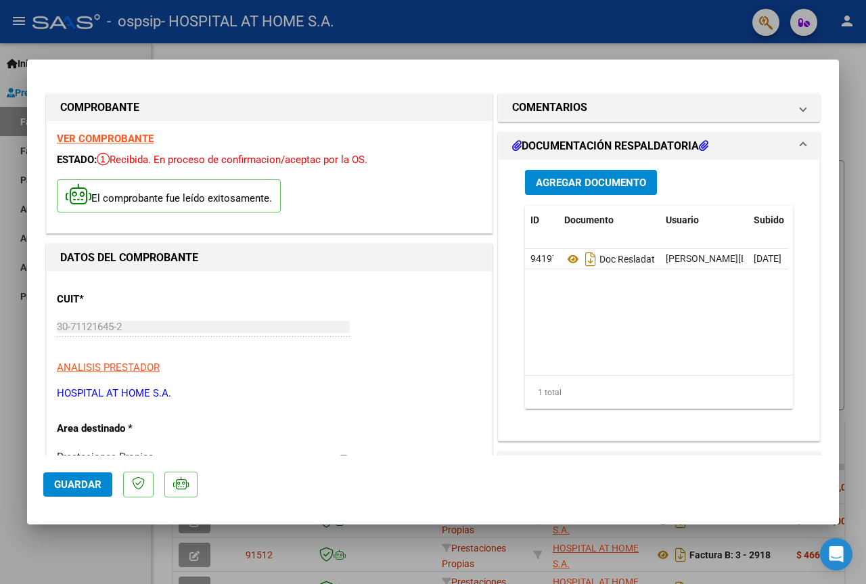
click at [303, 52] on div at bounding box center [433, 292] width 866 height 584
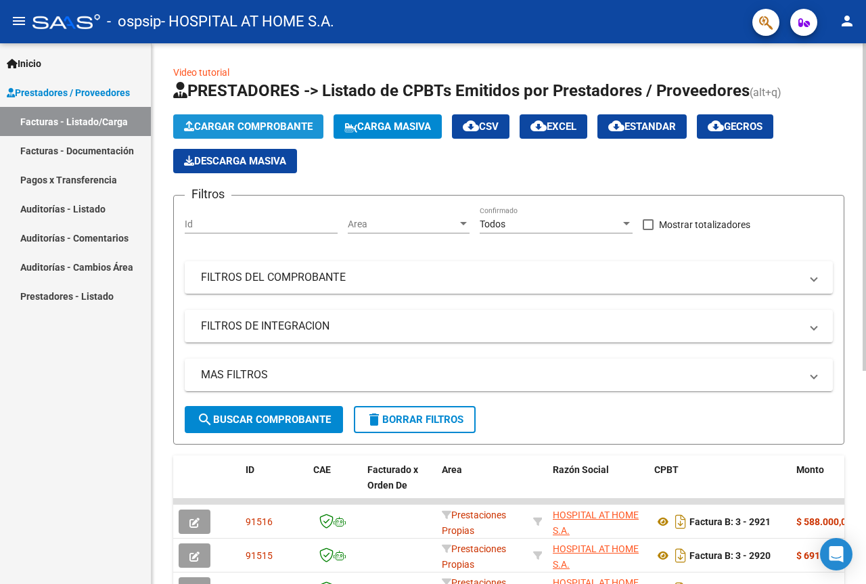
click at [240, 119] on button "Cargar Comprobante" at bounding box center [248, 126] width 150 height 24
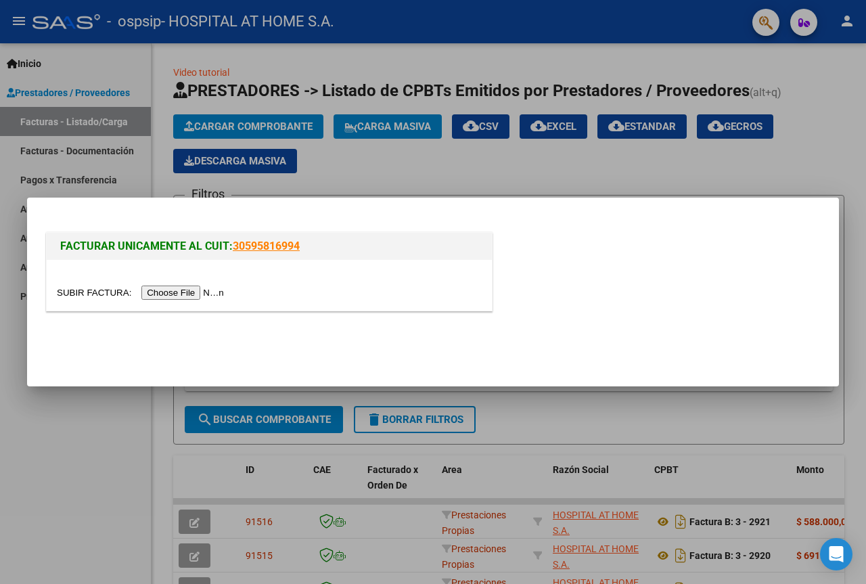
click at [183, 290] on input "file" at bounding box center [142, 293] width 171 height 14
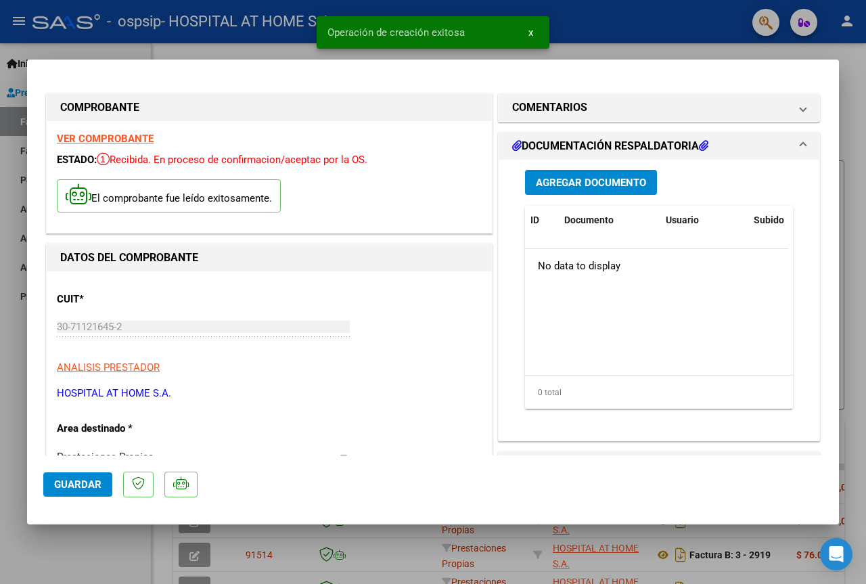
click at [70, 480] on span "Guardar" at bounding box center [77, 485] width 47 height 12
click at [594, 180] on span "Agregar Documento" at bounding box center [591, 183] width 110 height 12
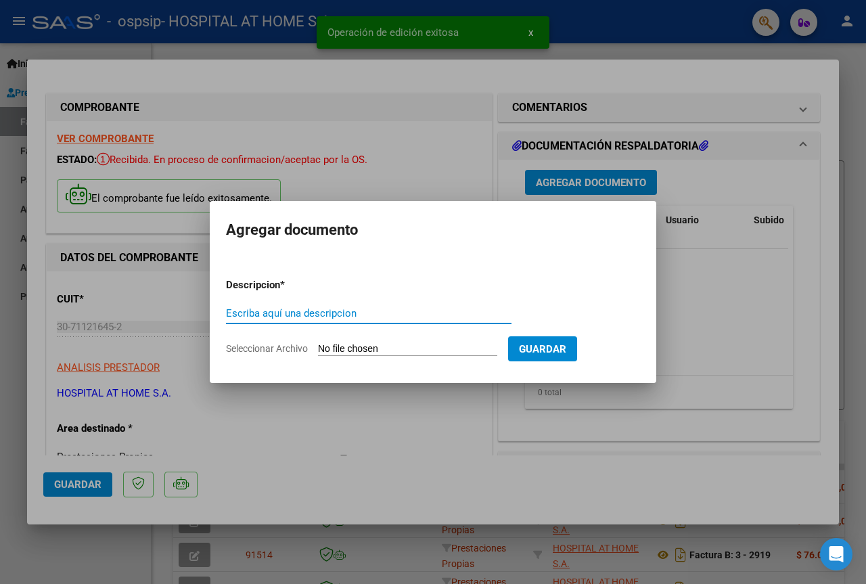
click at [304, 311] on input "Escriba aquí una descripcion" at bounding box center [369, 313] width 286 height 12
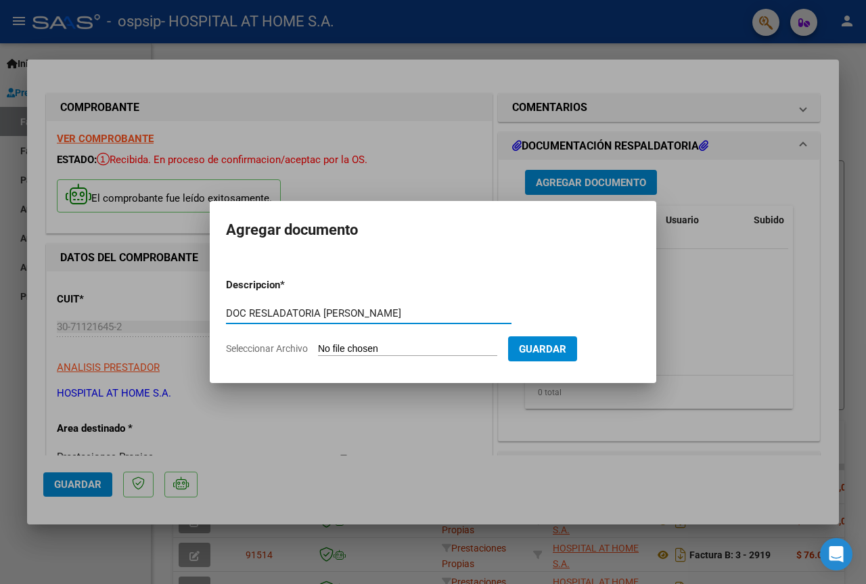
type input "DOC RESLADATORIA [PERSON_NAME]"
click at [387, 349] on input "Seleccionar Archivo" at bounding box center [407, 349] width 179 height 13
type input "C:\fakepath\DOC RESPALDATORIO [PERSON_NAME].pdf"
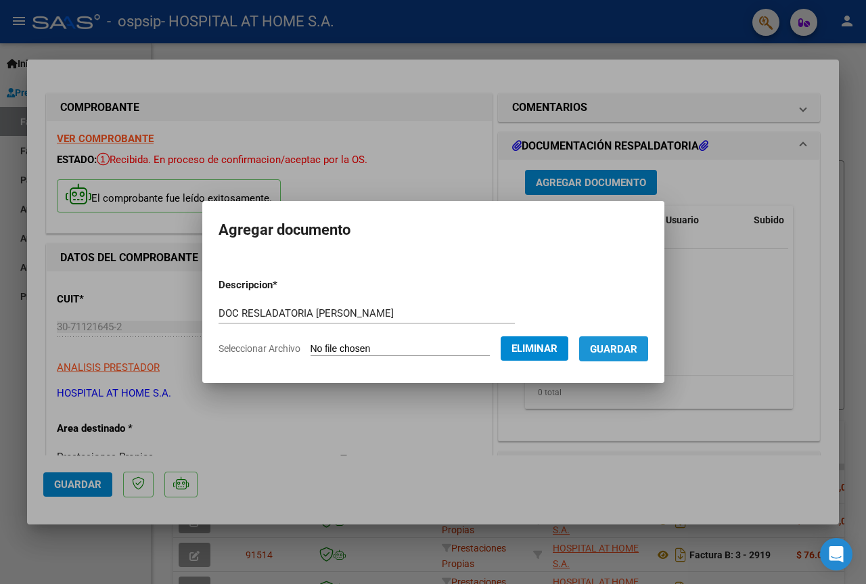
click at [635, 351] on span "Guardar" at bounding box center [613, 349] width 47 height 12
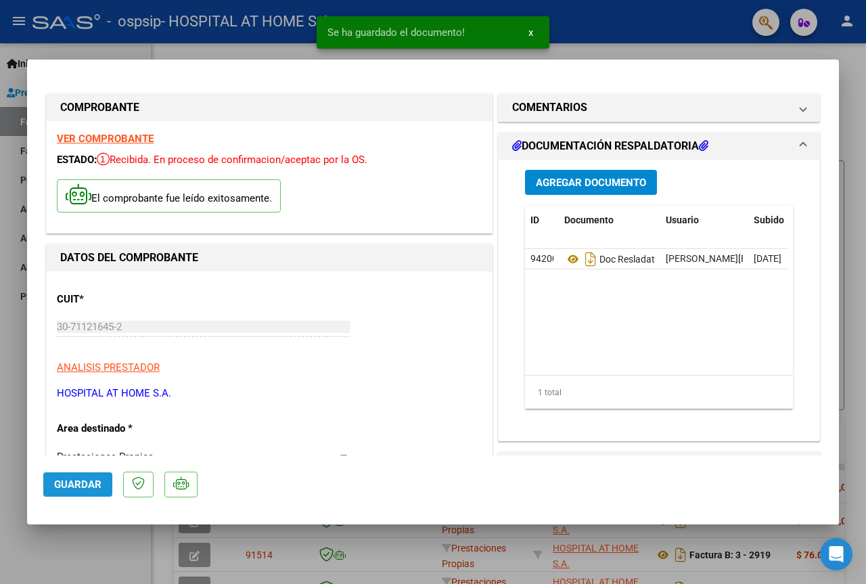
click at [60, 479] on span "Guardar" at bounding box center [77, 485] width 47 height 12
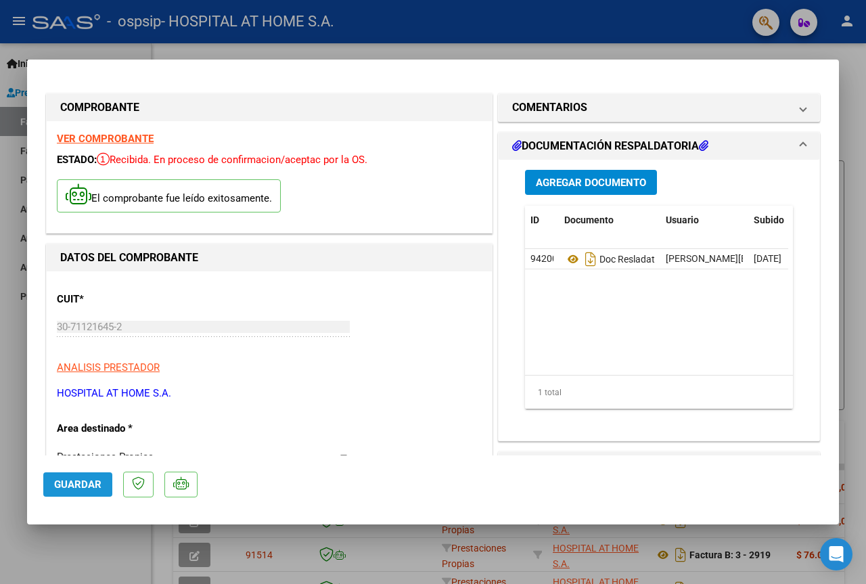
click at [74, 480] on span "Guardar" at bounding box center [77, 485] width 47 height 12
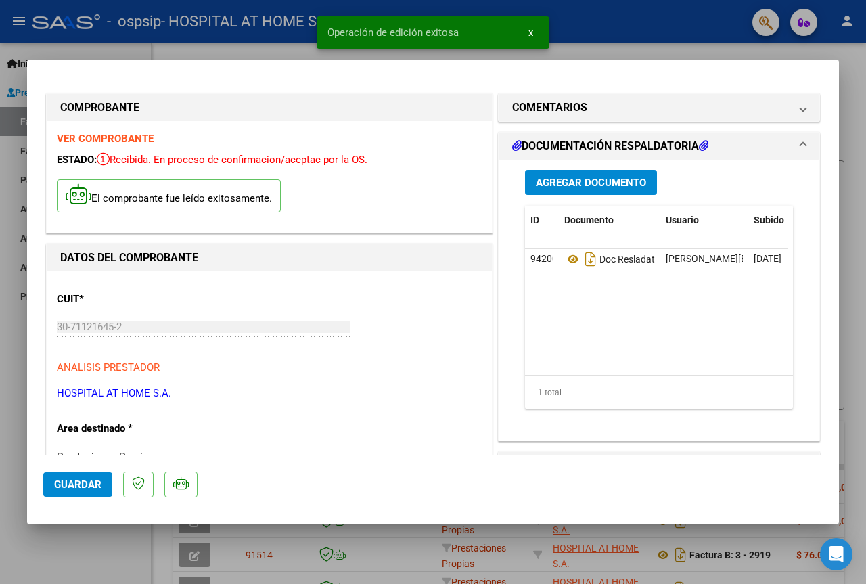
click at [615, 24] on div at bounding box center [433, 292] width 866 height 584
type input "$ 0,00"
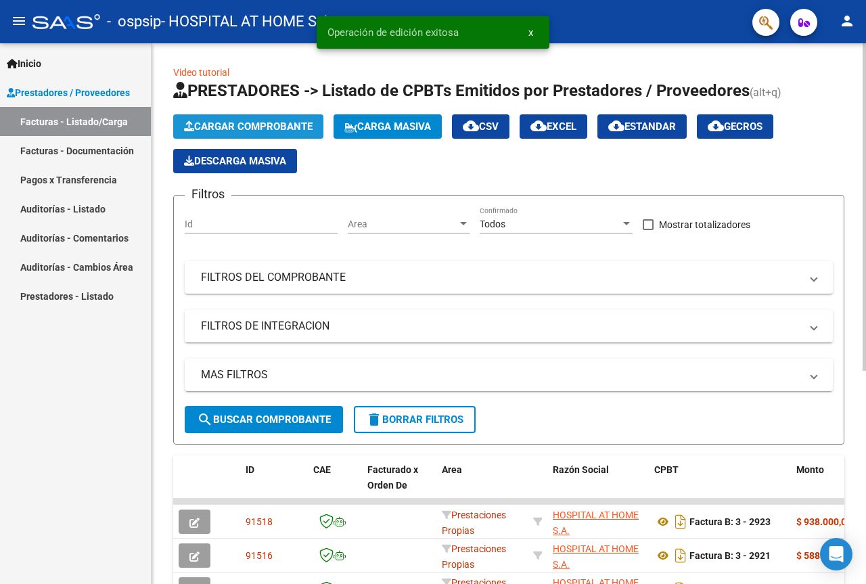
click at [245, 129] on span "Cargar Comprobante" at bounding box center [248, 126] width 129 height 12
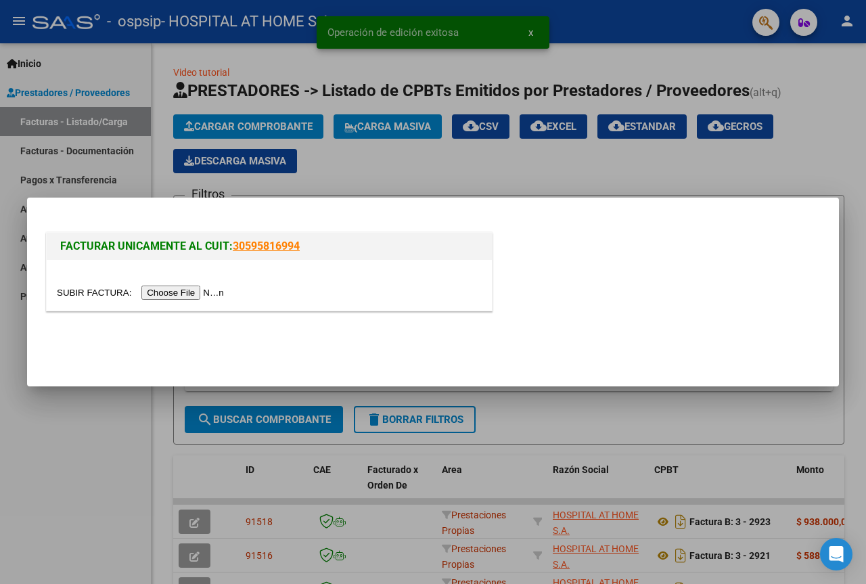
click at [198, 289] on input "file" at bounding box center [142, 293] width 171 height 14
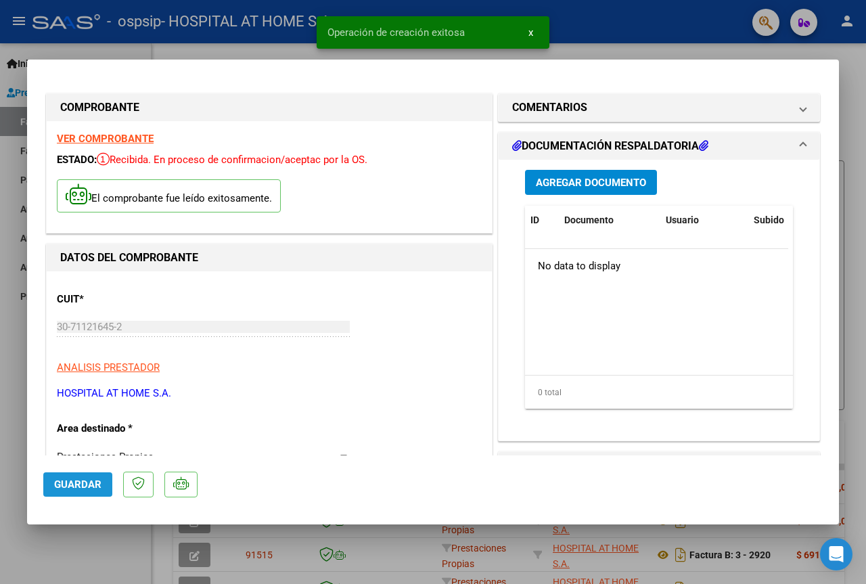
click at [83, 484] on span "Guardar" at bounding box center [77, 485] width 47 height 12
click at [588, 179] on span "Agregar Documento" at bounding box center [591, 183] width 110 height 12
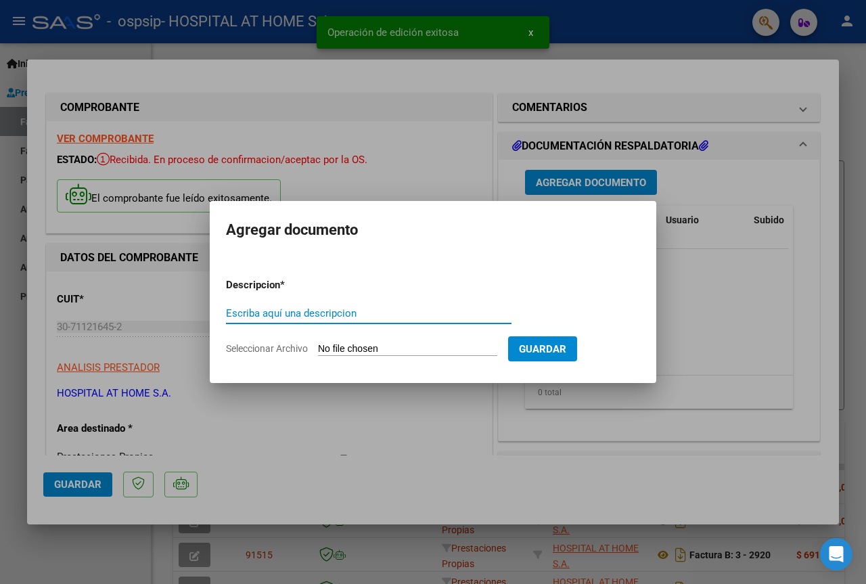
click at [313, 317] on input "Escriba aquí una descripcion" at bounding box center [369, 313] width 286 height 12
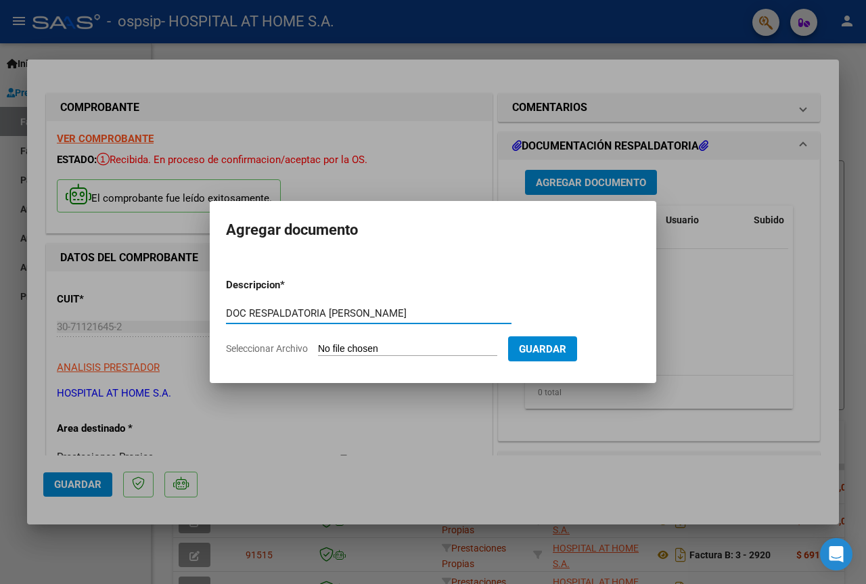
type input "DOC RESPALDATORIA [PERSON_NAME]"
click at [374, 349] on input "Seleccionar Archivo" at bounding box center [407, 349] width 179 height 13
type input "C:\fakepath\DOC RESPALDATORIO [PERSON_NAME] .pdf"
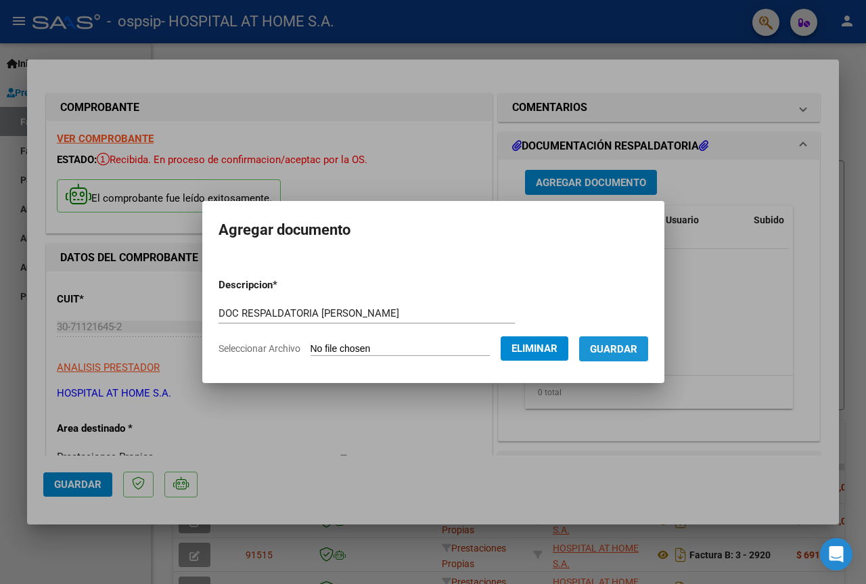
click at [625, 348] on span "Guardar" at bounding box center [613, 349] width 47 height 12
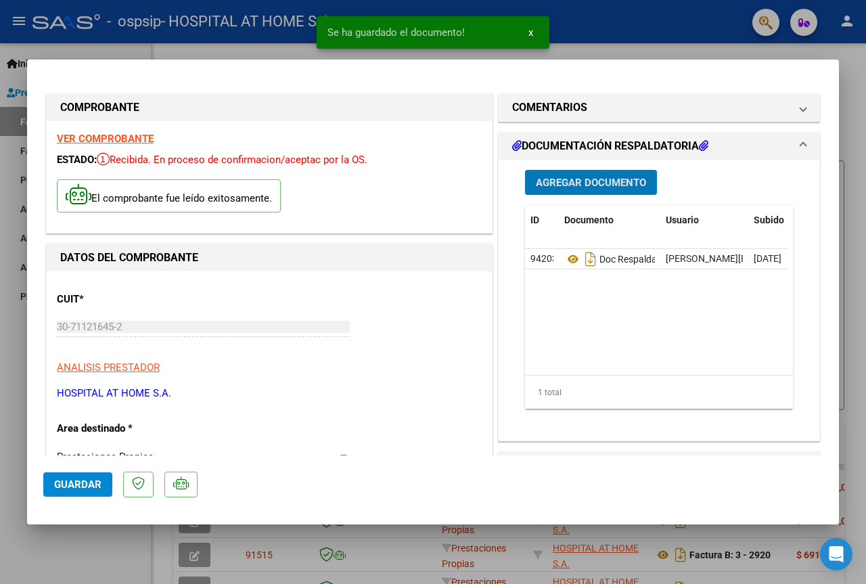
click at [76, 482] on span "Guardar" at bounding box center [77, 485] width 47 height 12
